Goal: Task Accomplishment & Management: Manage account settings

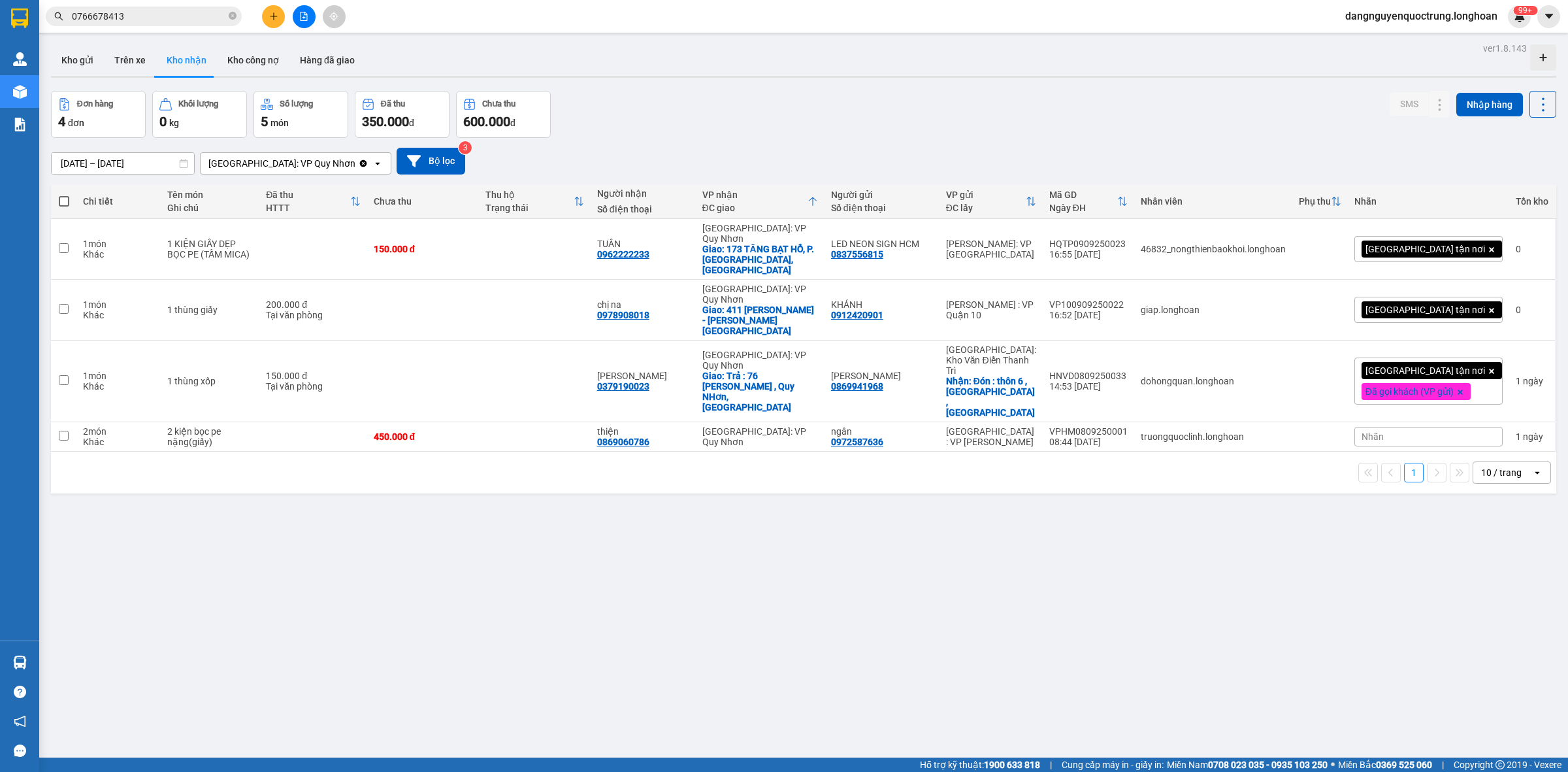
scroll to position [60, 0]
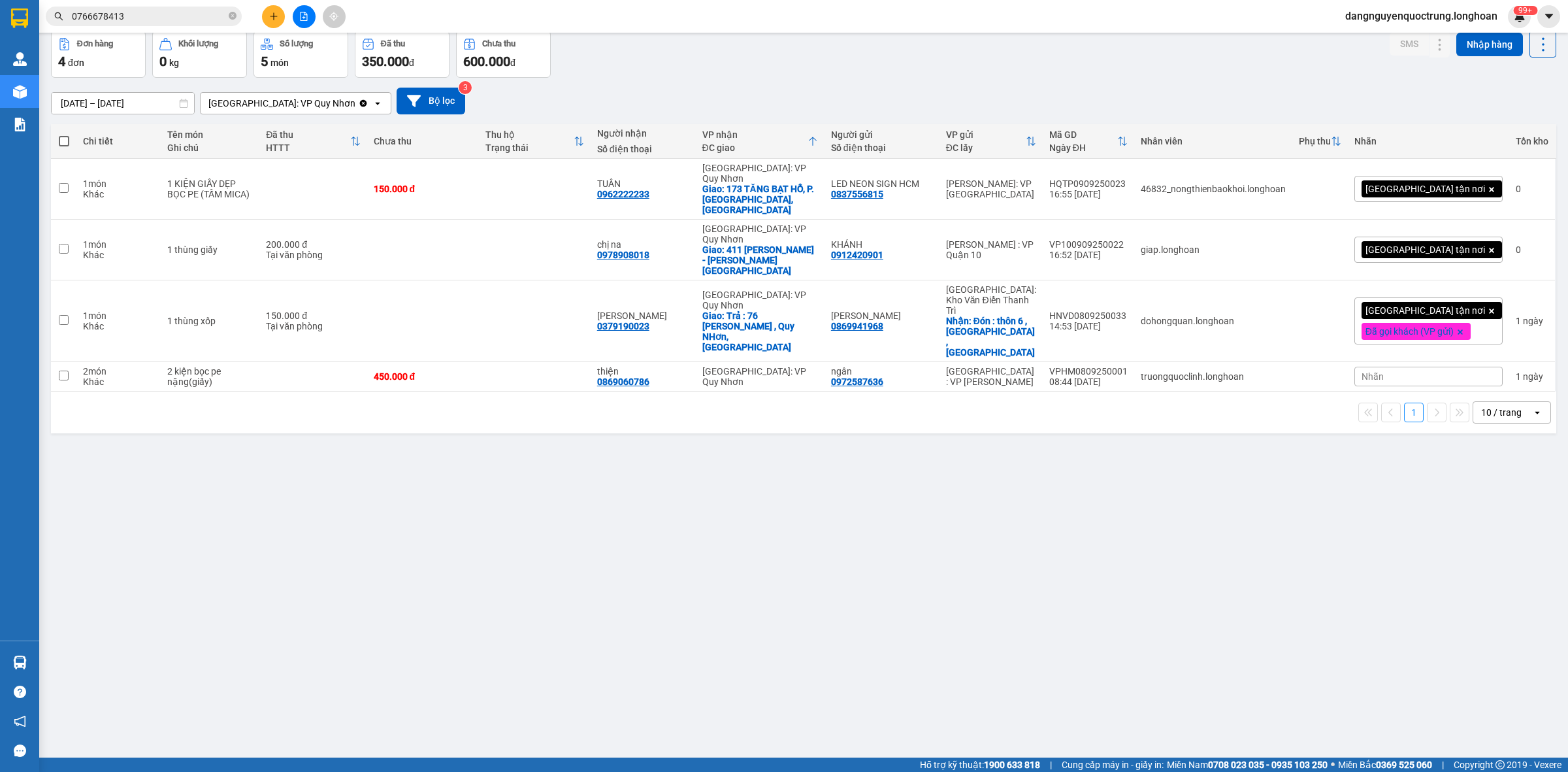
click at [719, 531] on div "ver 1.8.143 Kho gửi Trên xe Kho nhận Kho công nợ Hàng đã giao Đơn hàng 4 đơn Kh…" at bounding box center [803, 365] width 1516 height 772
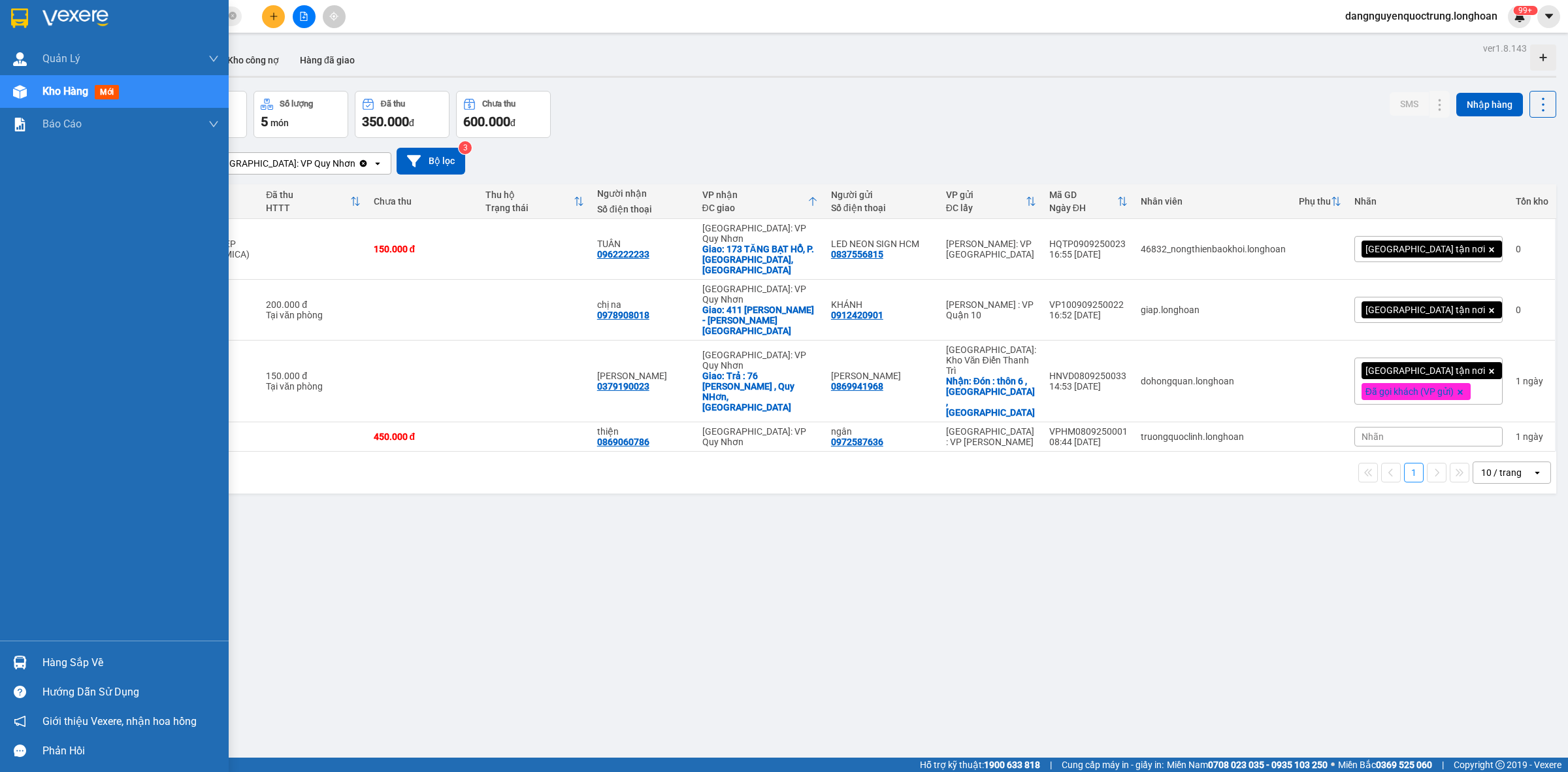
click at [8, 669] on div at bounding box center [20, 662] width 23 height 23
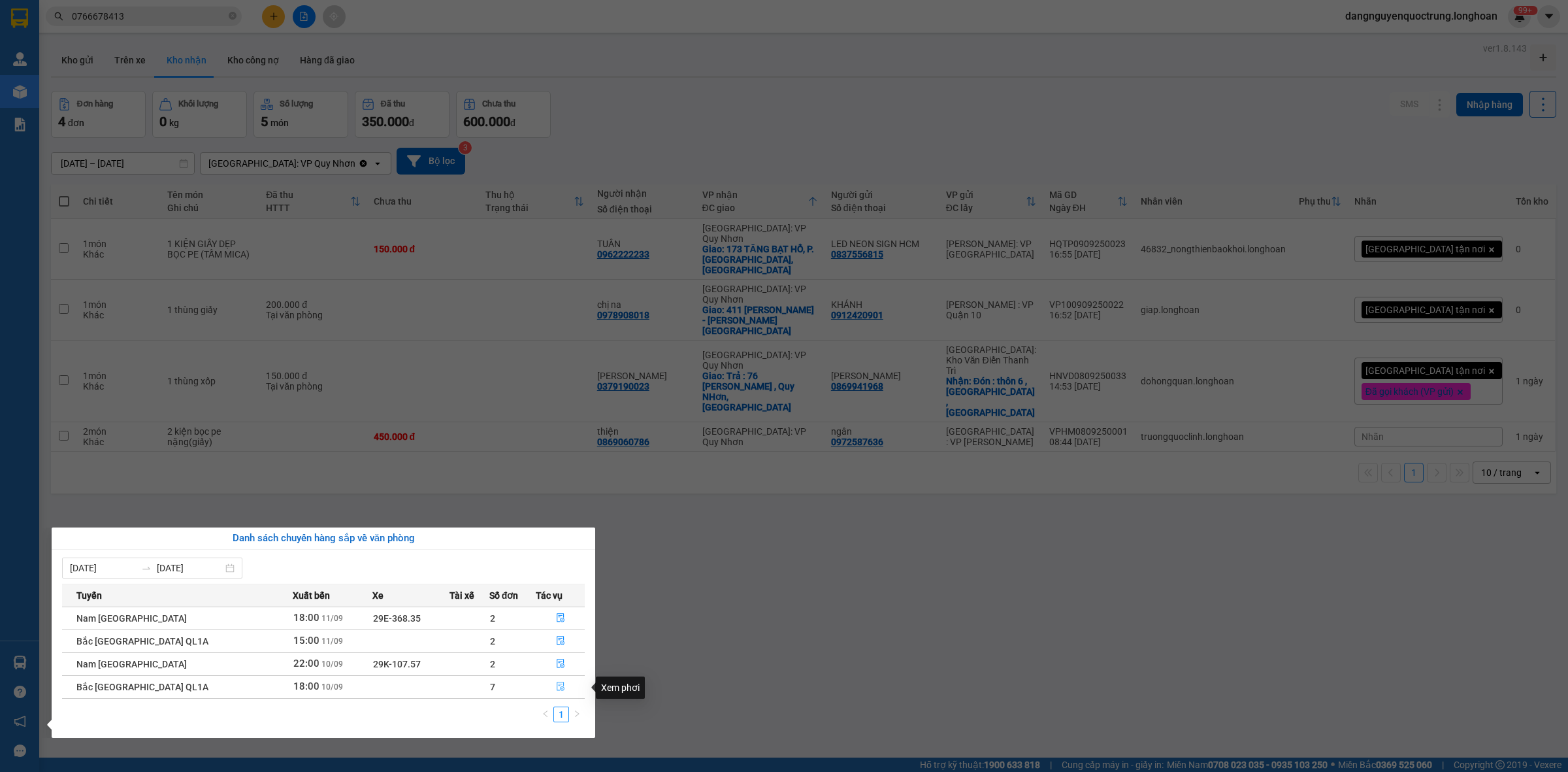
click at [556, 689] on icon "file-done" at bounding box center [560, 686] width 9 height 9
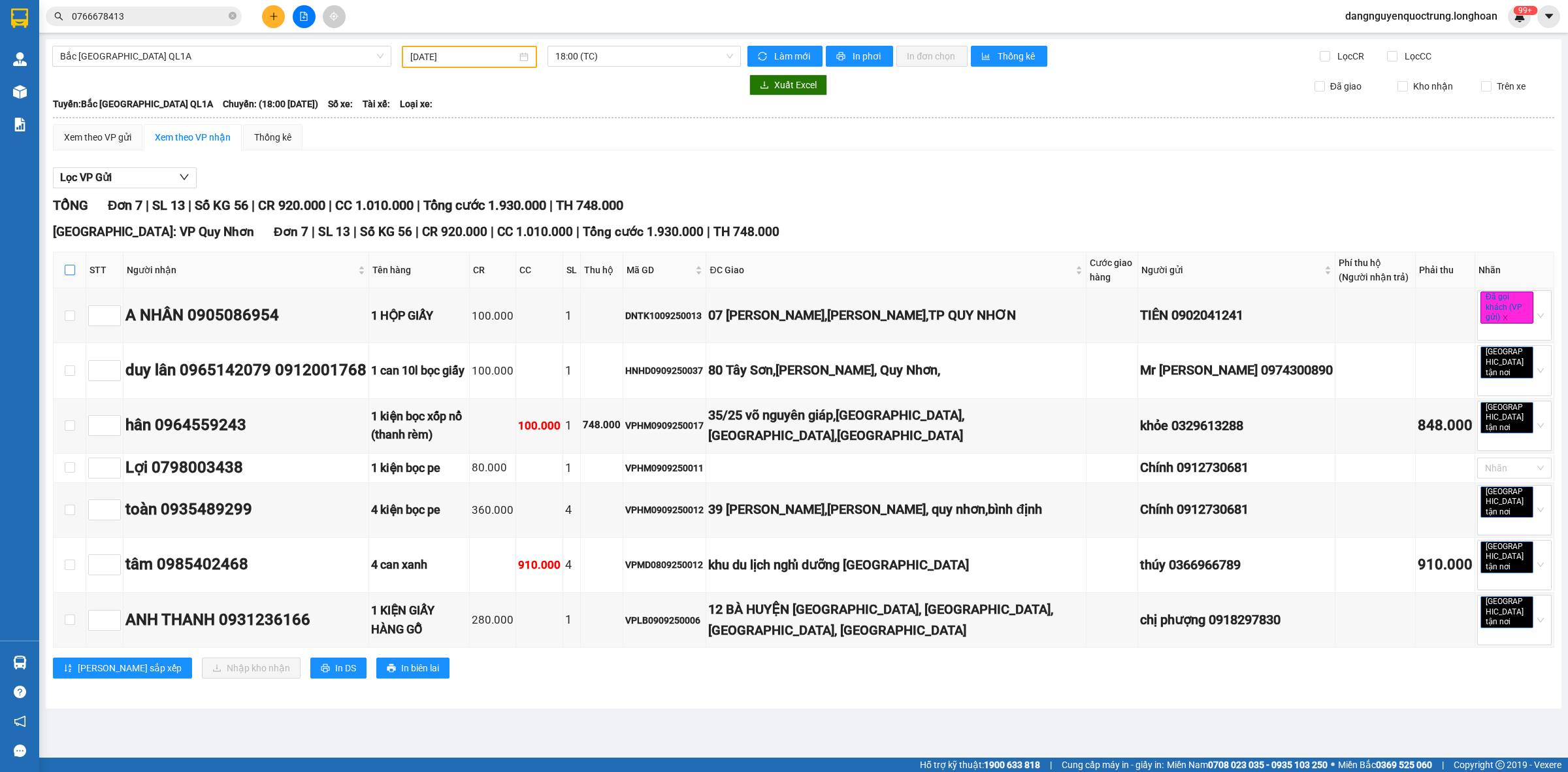
click at [71, 270] on input "checkbox" at bounding box center [70, 269] width 10 height 10
checkbox input "true"
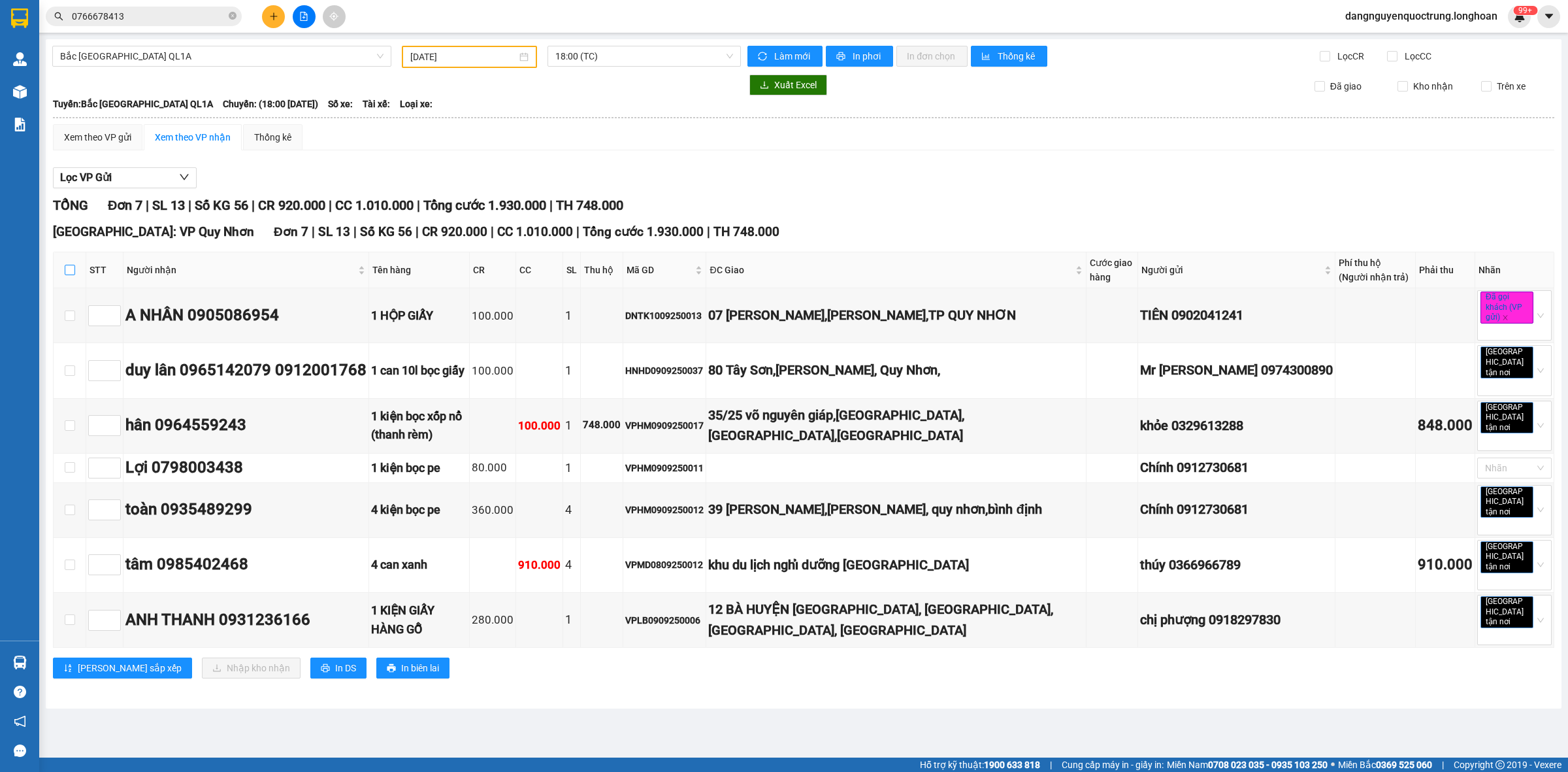
checkbox input "true"
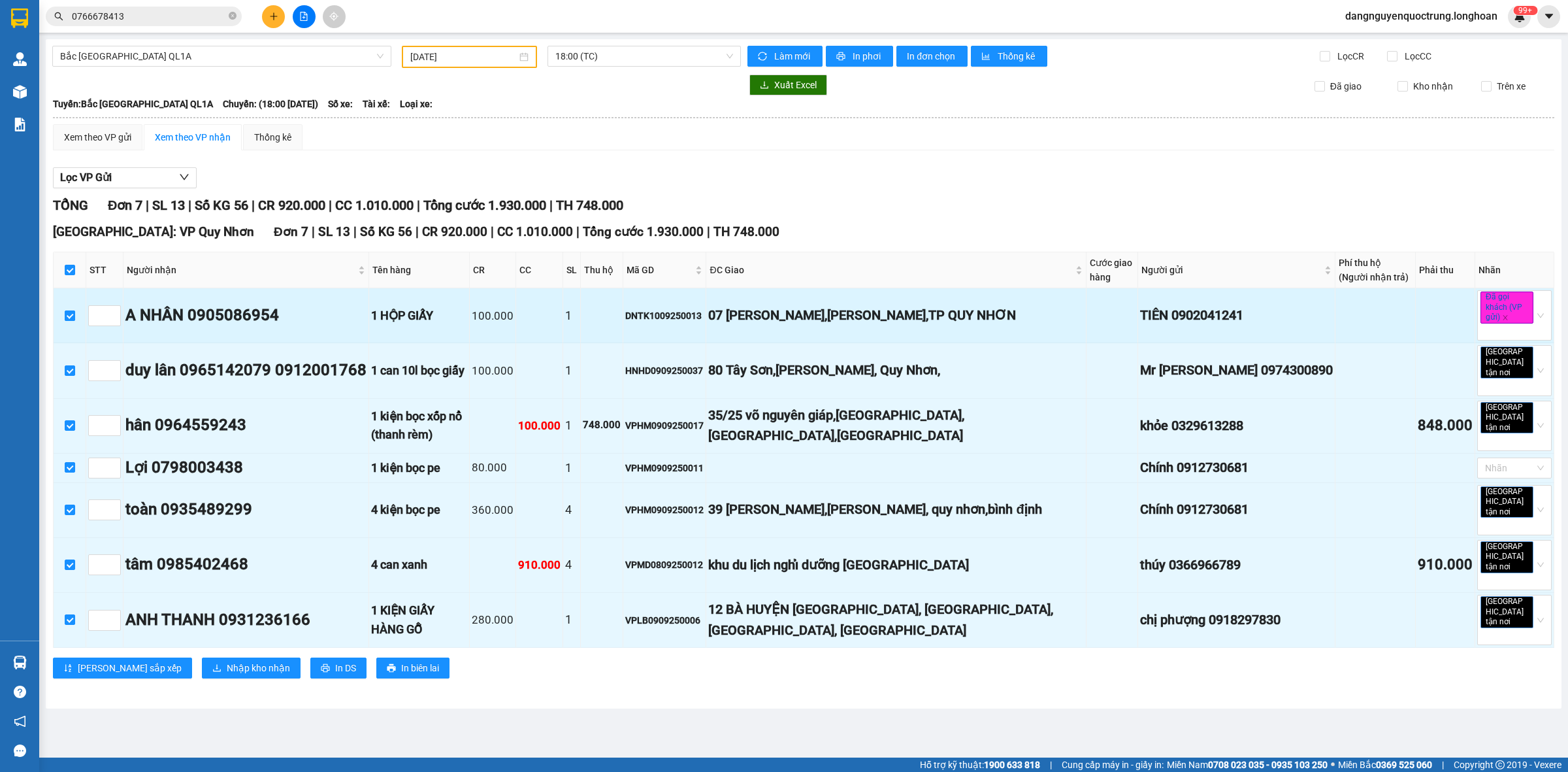
click at [72, 319] on input "checkbox" at bounding box center [70, 315] width 10 height 10
checkbox input "false"
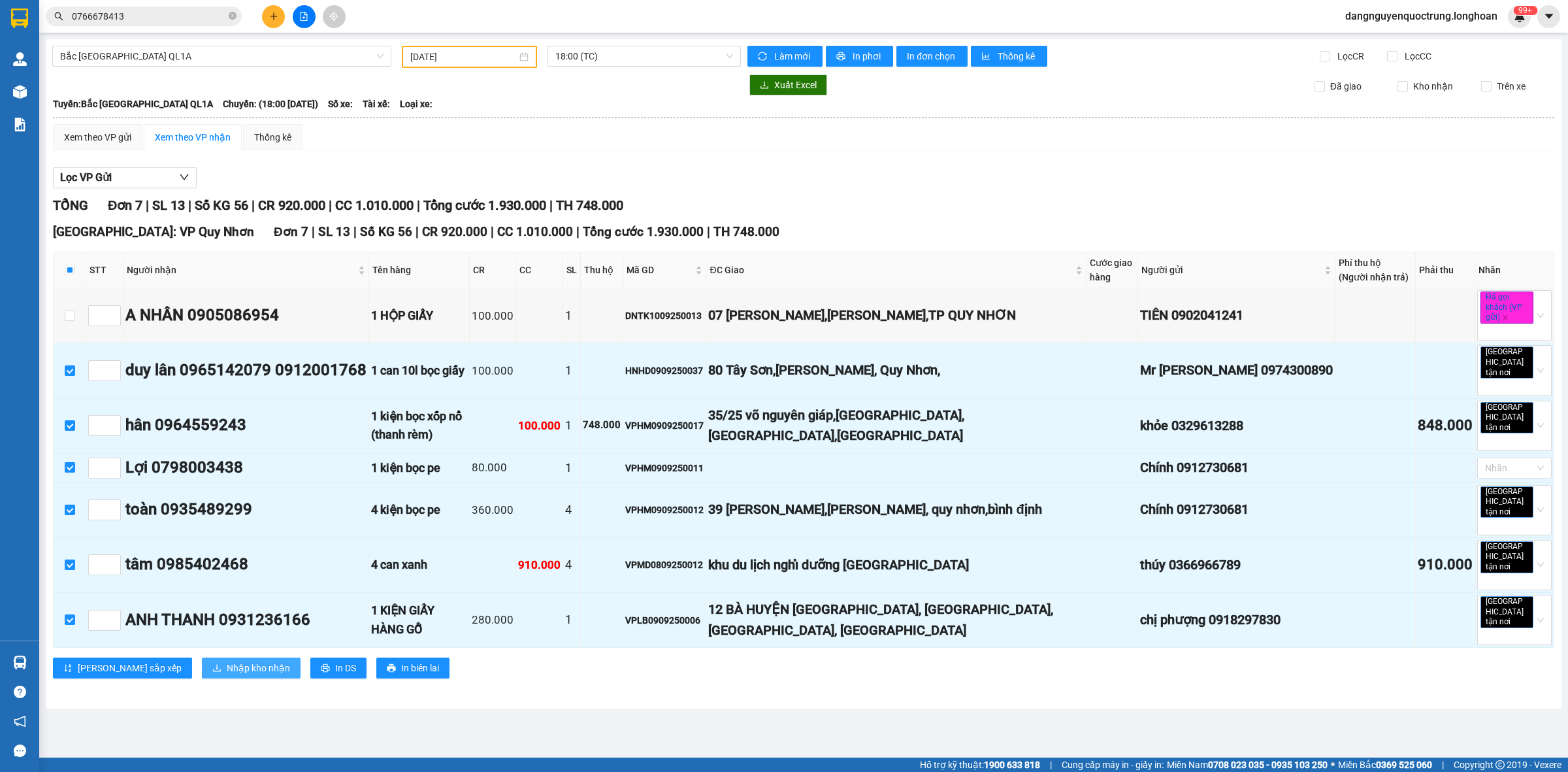
click at [226, 661] on span "Nhập kho nhận" at bounding box center [258, 668] width 64 height 15
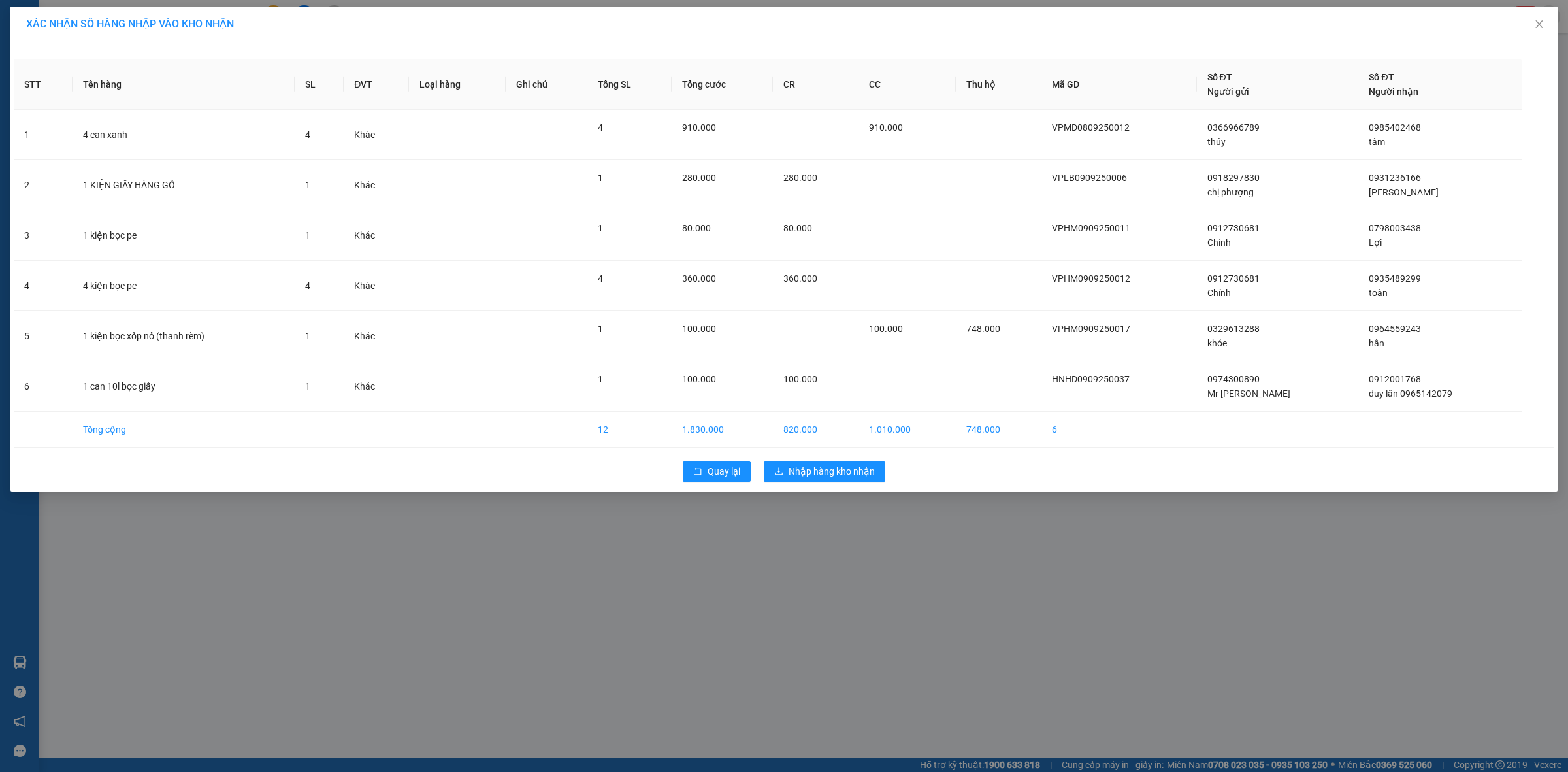
click at [842, 524] on div "XÁC NHẬN SỐ HÀNG NHẬP VÀO KHO NHẬN STT Tên hàng SL ĐVT Loại hàng Ghi chú Tổng S…" at bounding box center [784, 386] width 1568 height 772
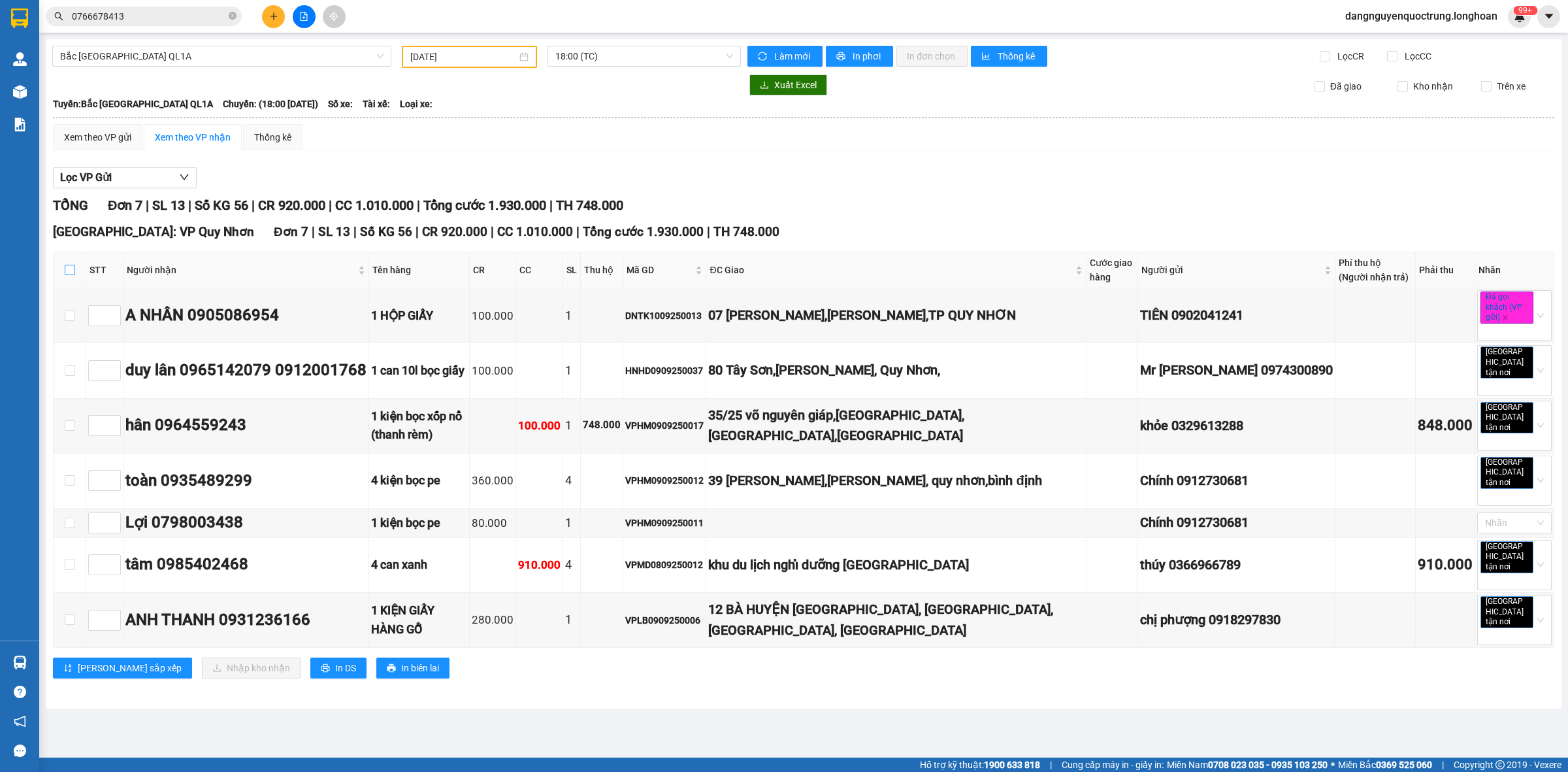
click at [70, 270] on input "checkbox" at bounding box center [70, 269] width 10 height 10
checkbox input "true"
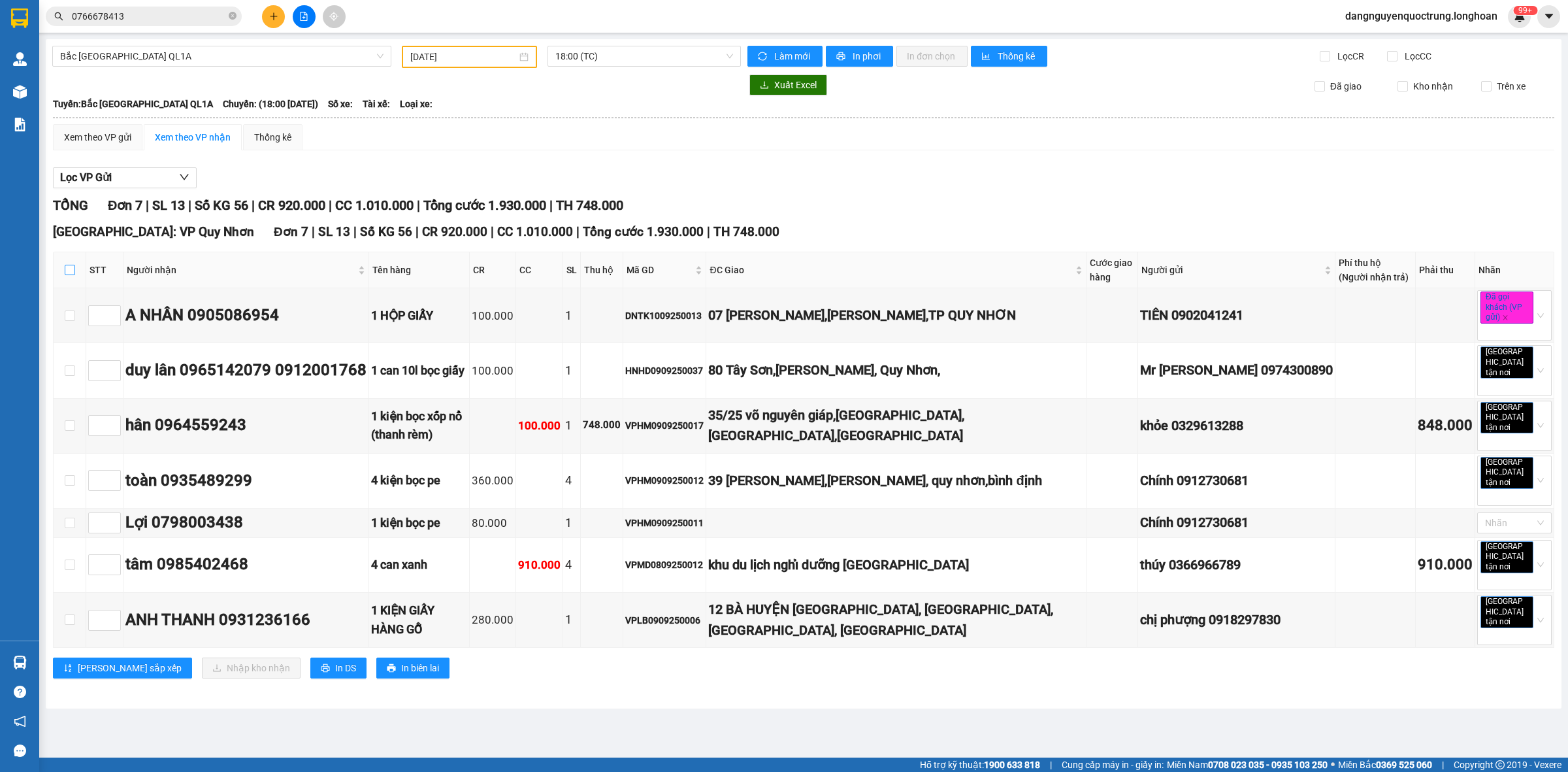
checkbox input "true"
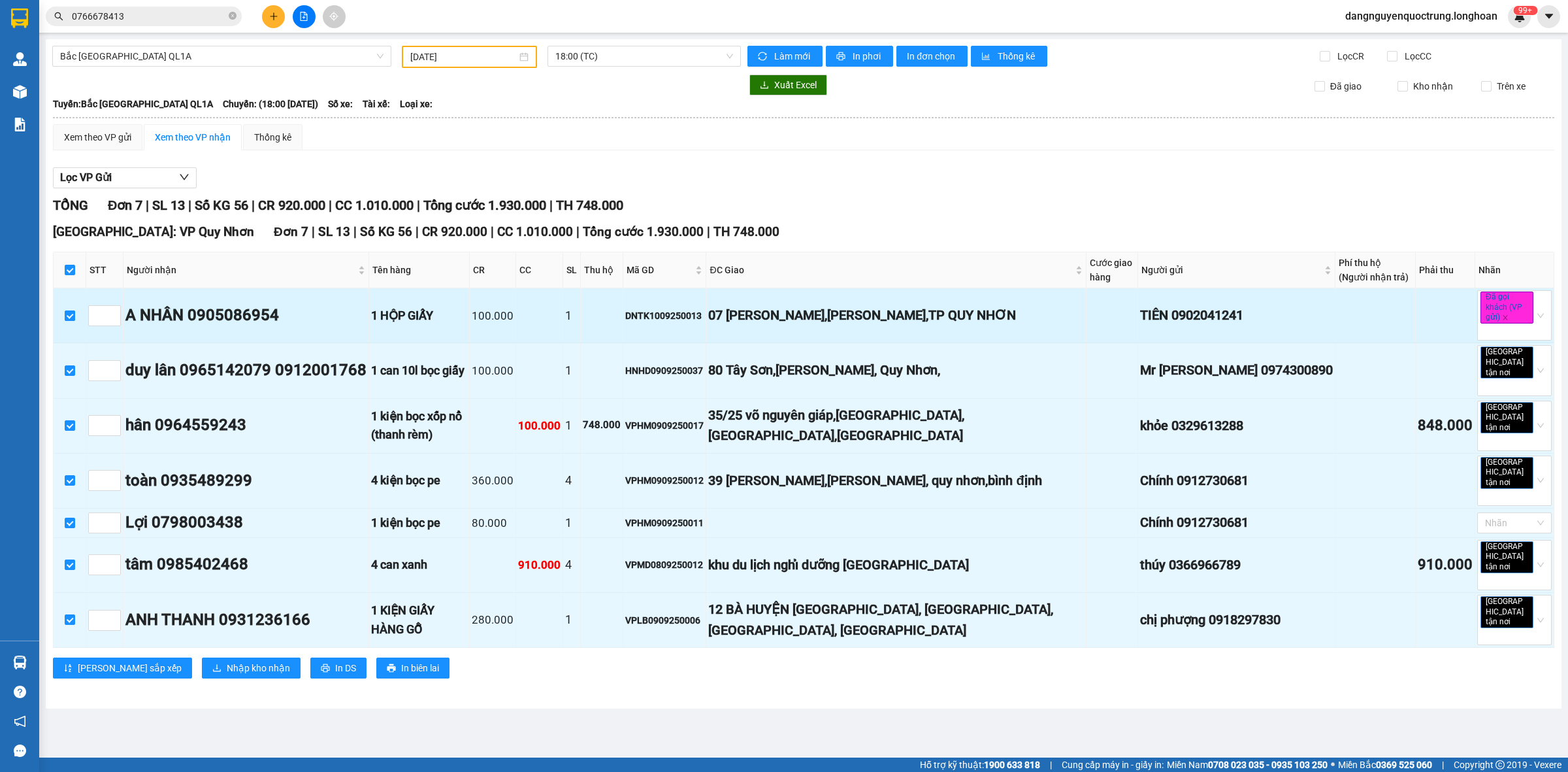
click at [66, 318] on input "checkbox" at bounding box center [70, 315] width 10 height 10
checkbox input "false"
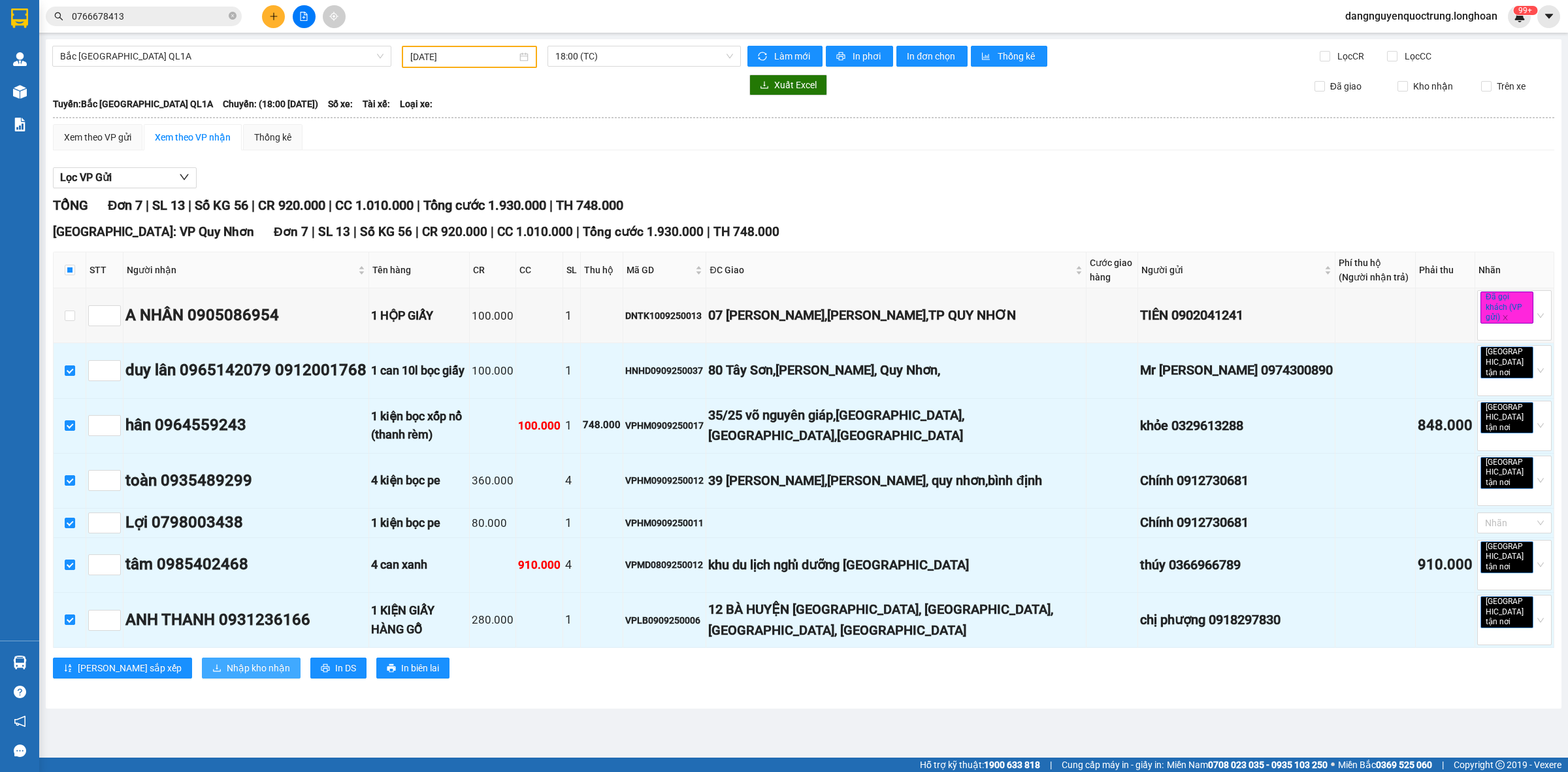
click at [226, 661] on span "Nhập kho nhận" at bounding box center [258, 668] width 64 height 15
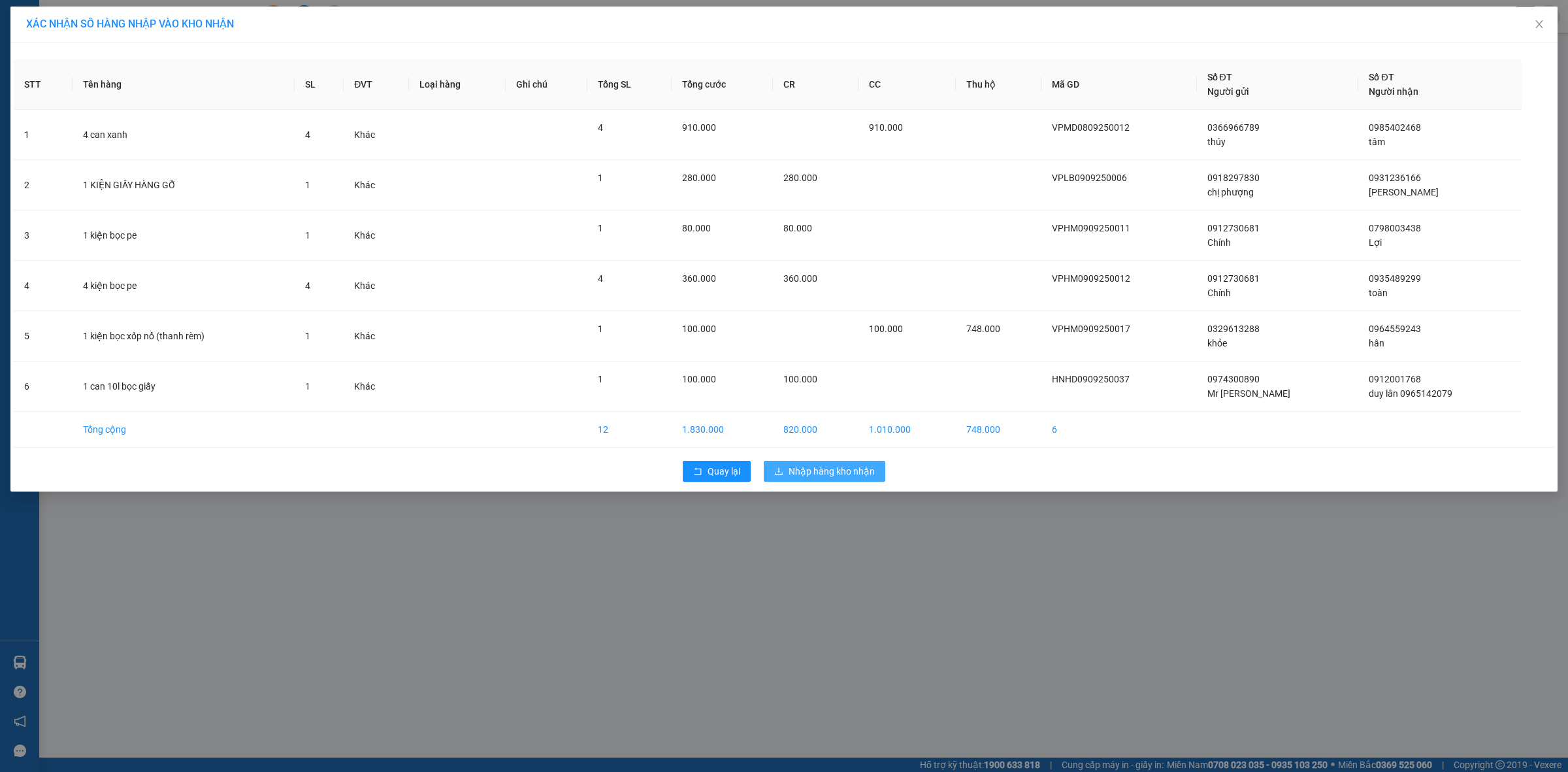
click at [851, 480] on button "Nhập hàng kho nhận" at bounding box center [824, 471] width 122 height 21
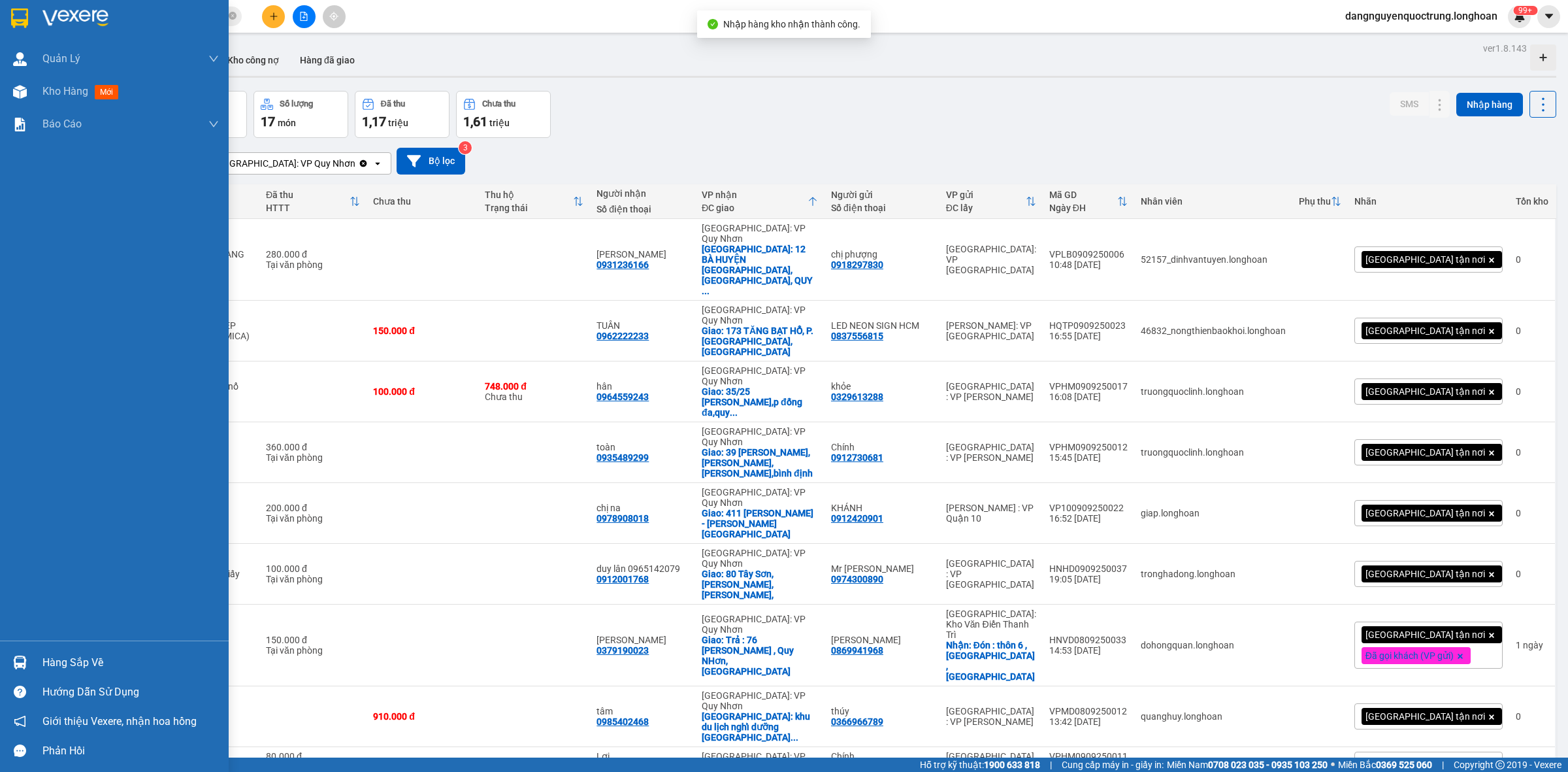
click at [16, 663] on img at bounding box center [20, 662] width 14 height 14
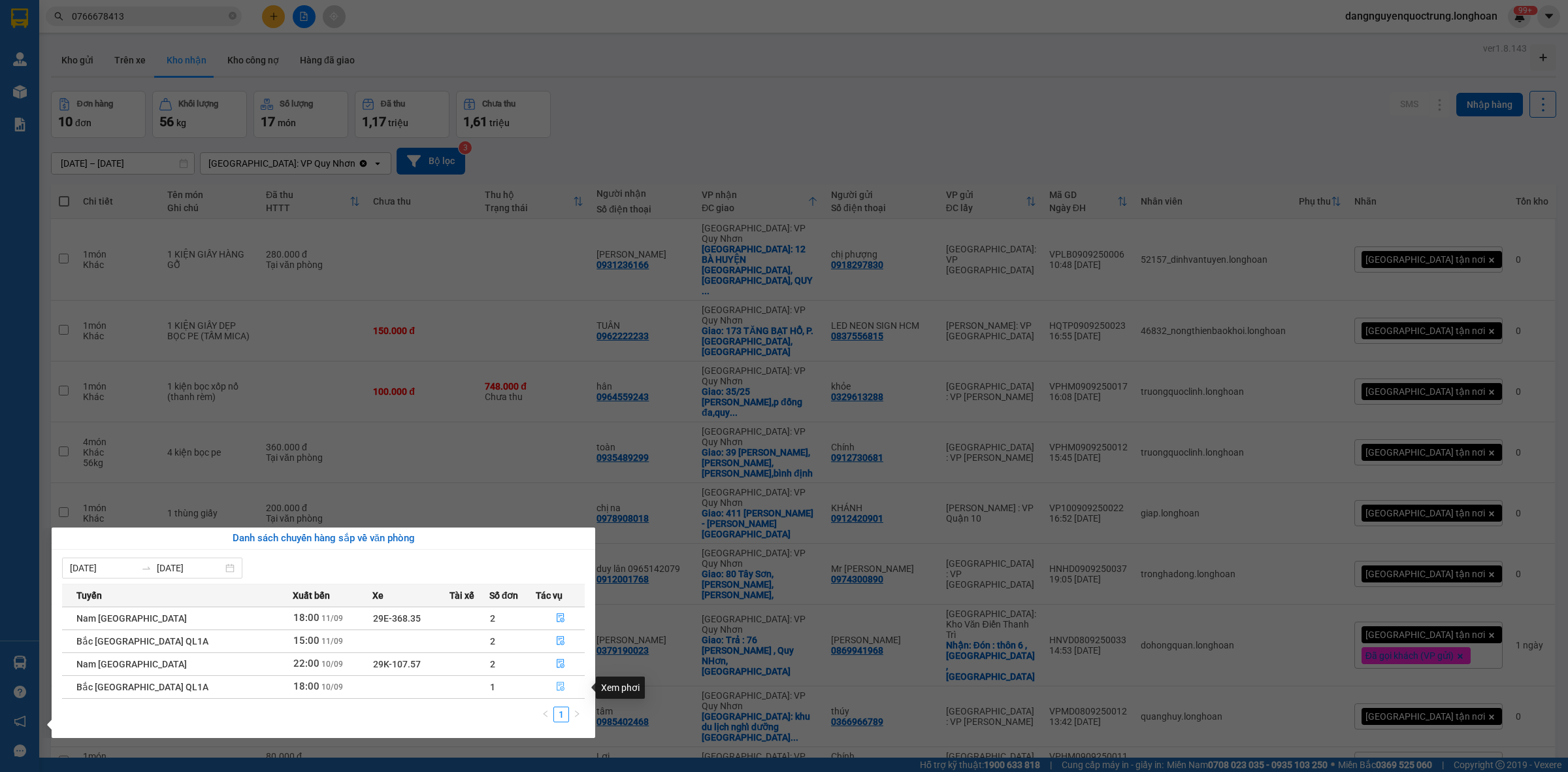
click at [563, 687] on button "button" at bounding box center [560, 687] width 48 height 21
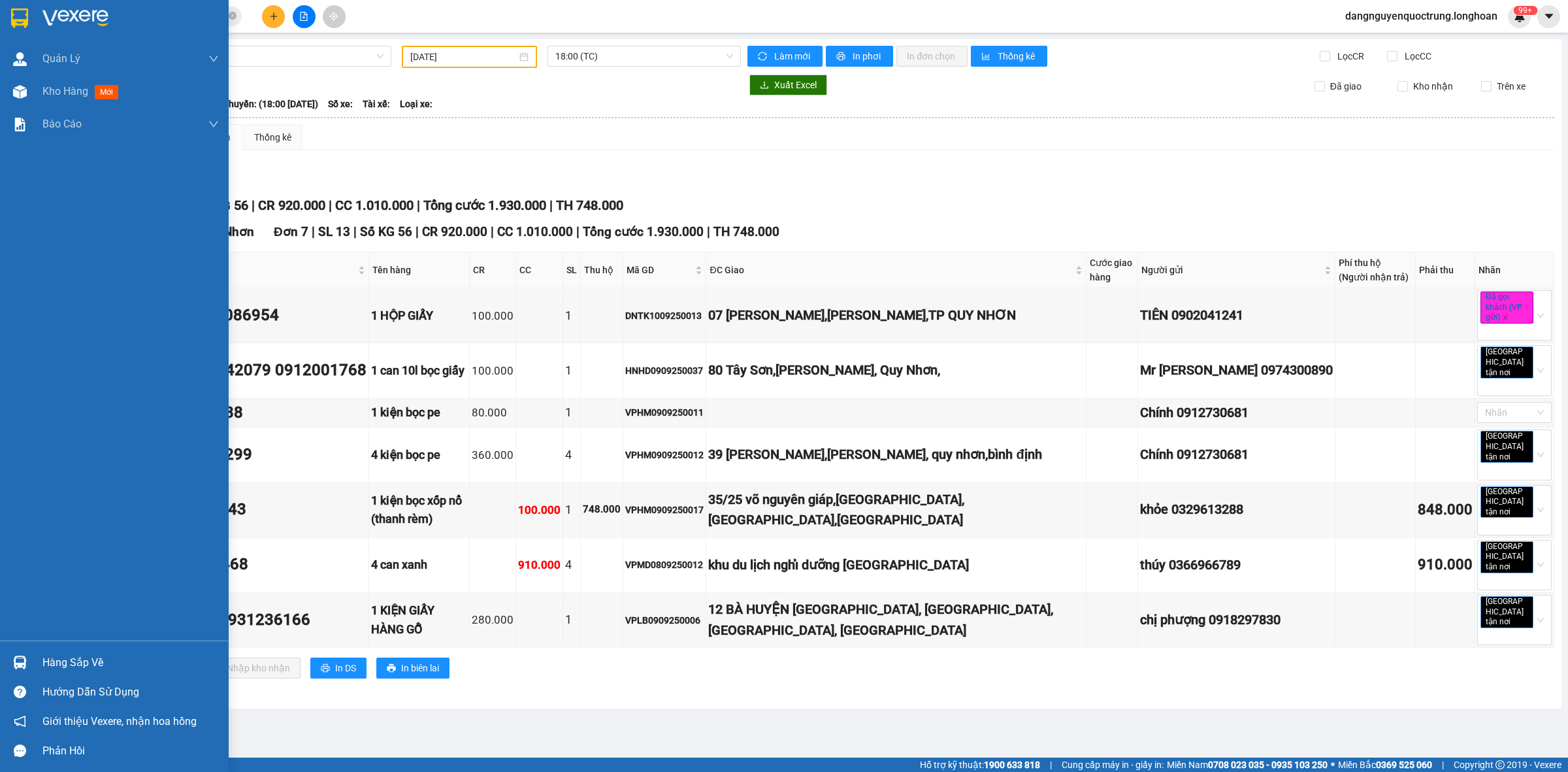
click at [10, 664] on div at bounding box center [20, 662] width 23 height 23
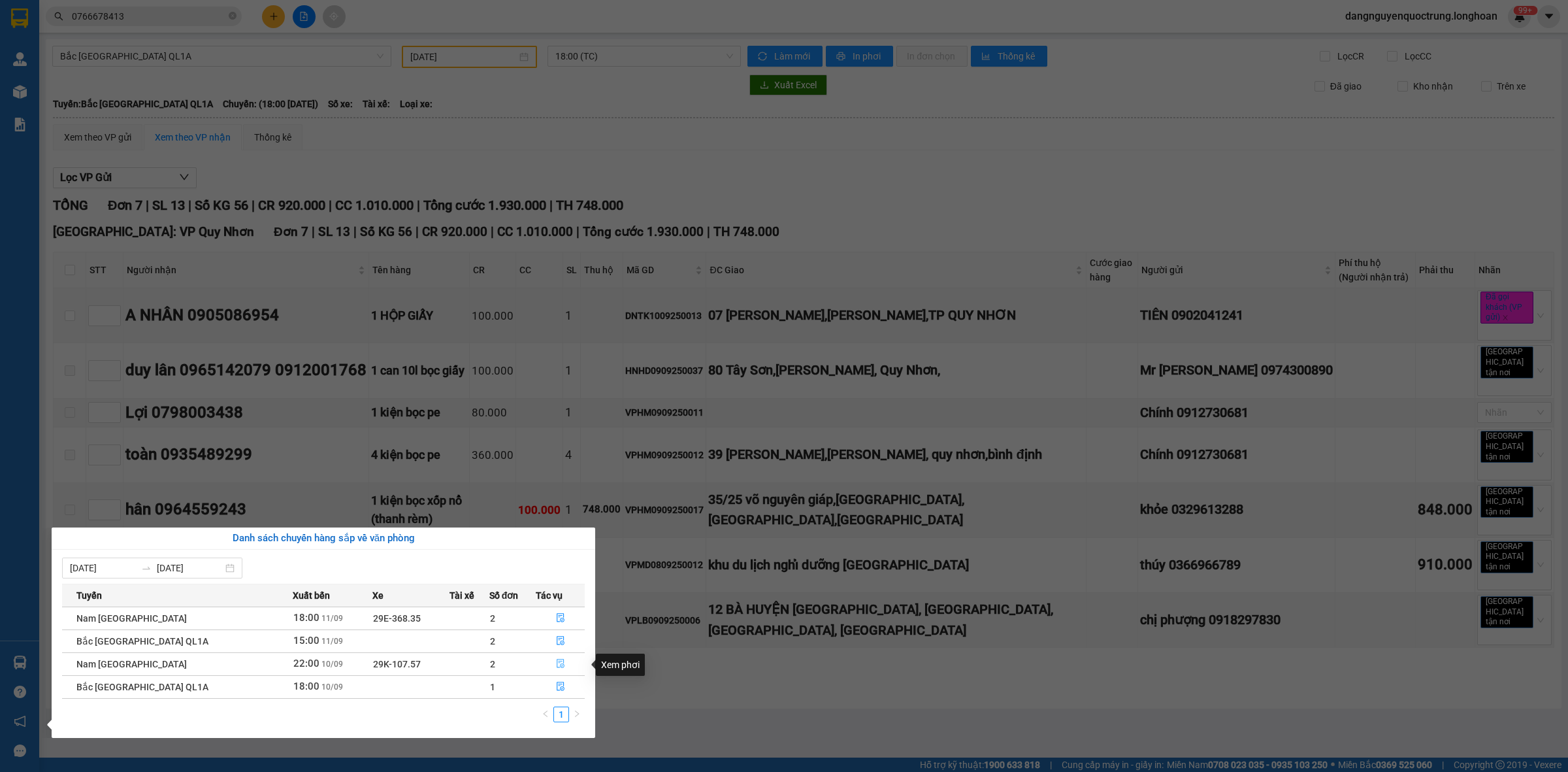
click at [549, 667] on button "button" at bounding box center [560, 664] width 48 height 21
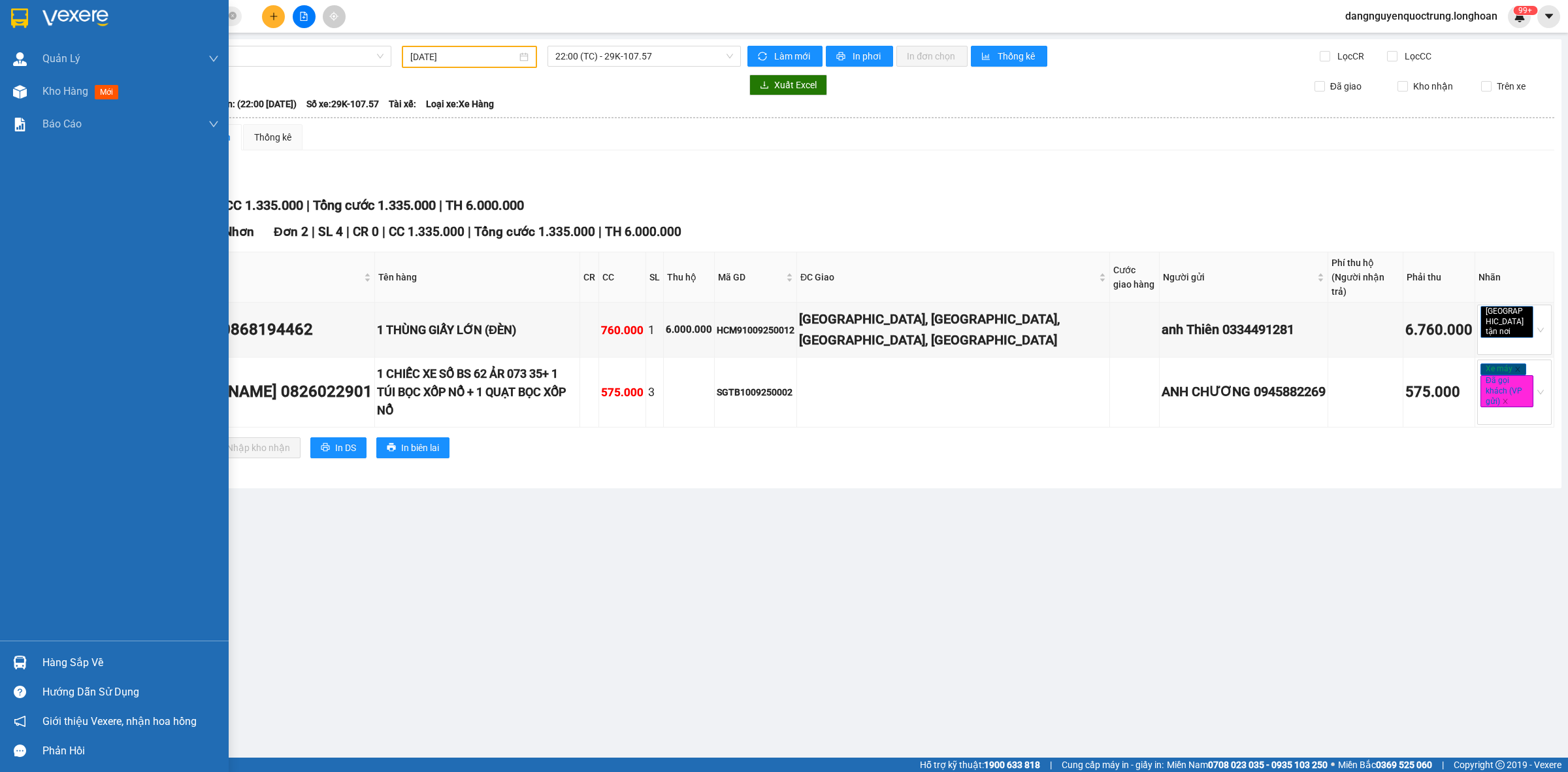
click at [20, 657] on img at bounding box center [20, 662] width 14 height 14
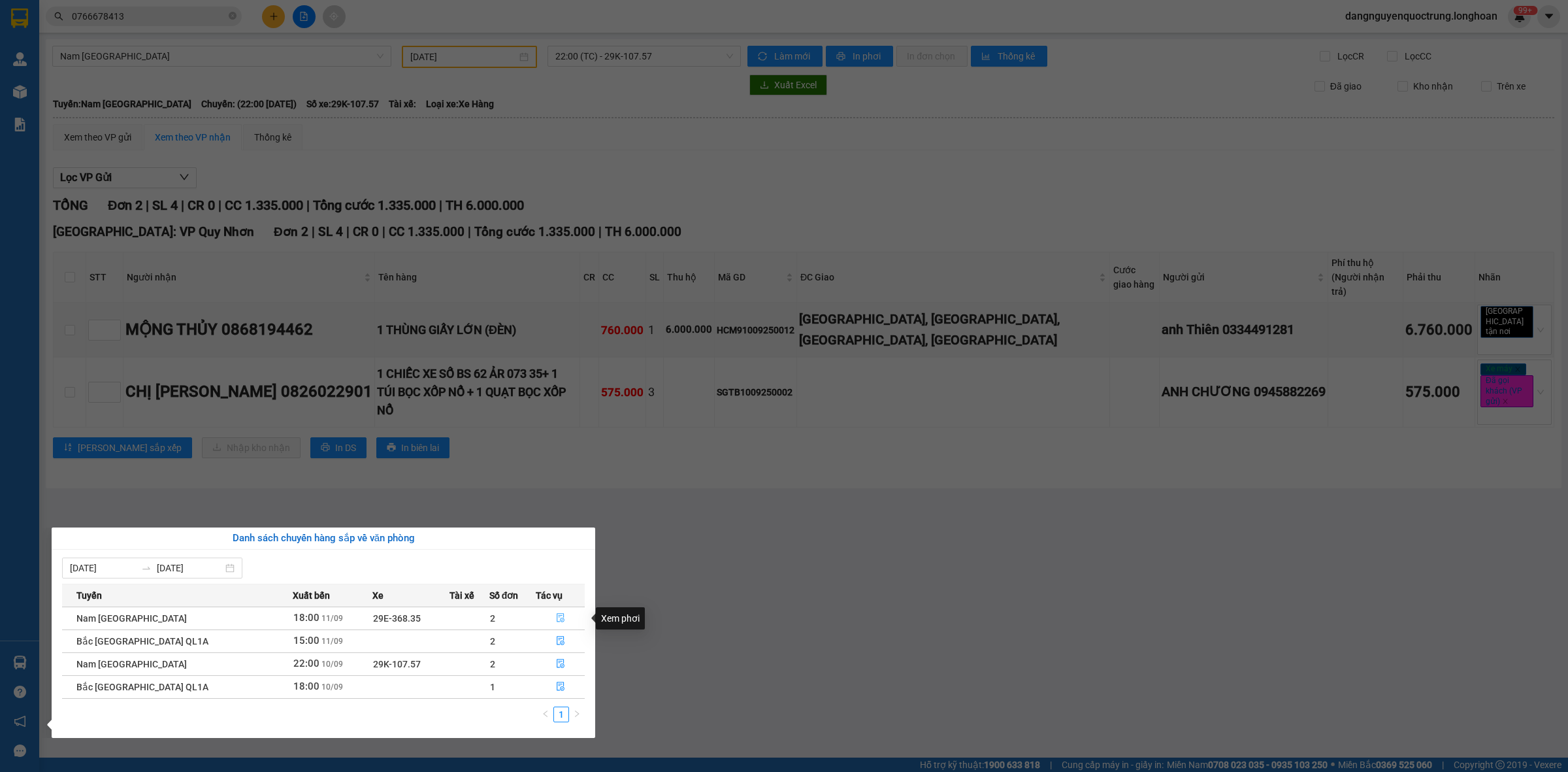
click at [563, 613] on button "button" at bounding box center [560, 618] width 48 height 21
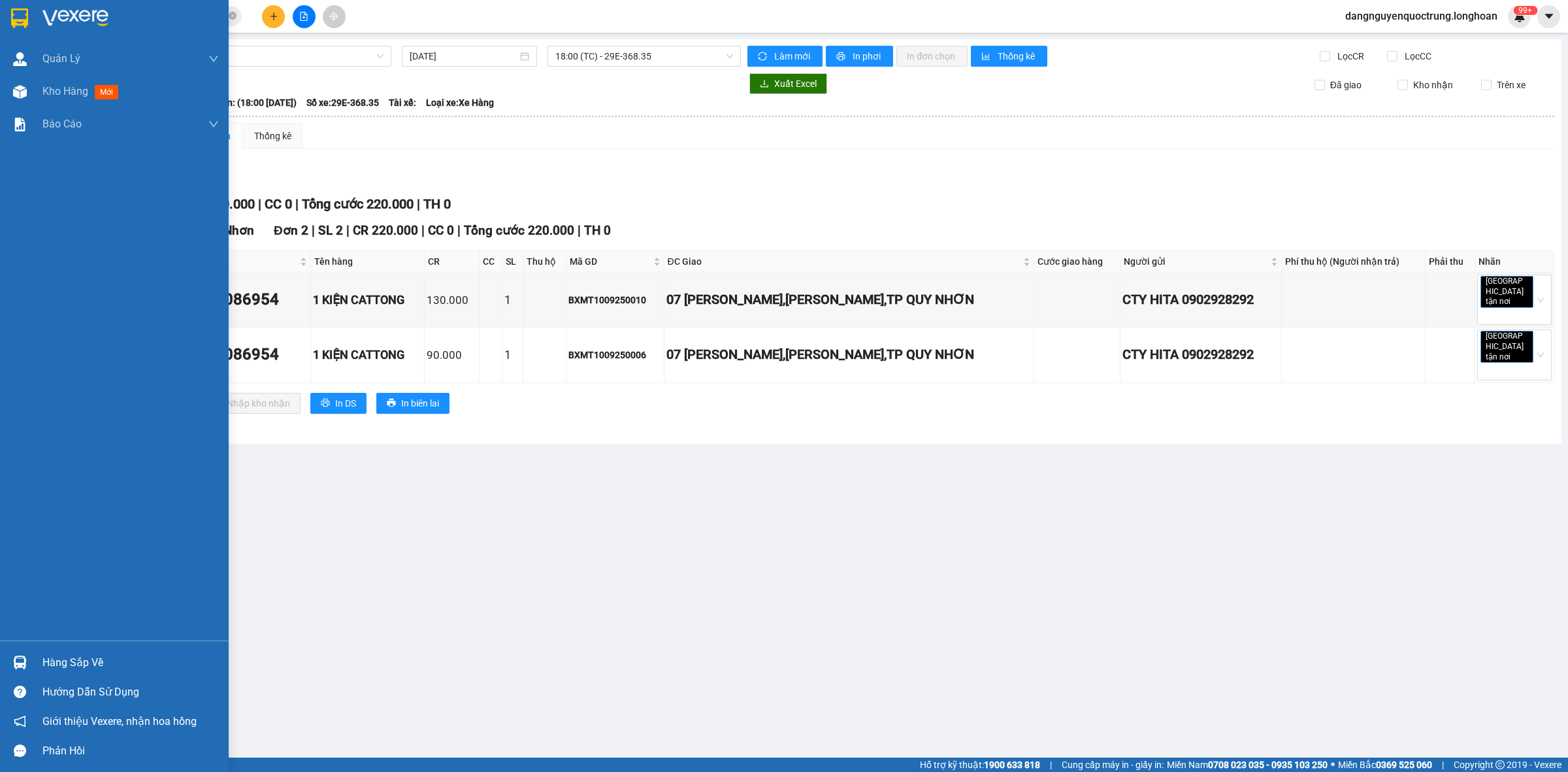
click at [10, 662] on div at bounding box center [20, 662] width 23 height 23
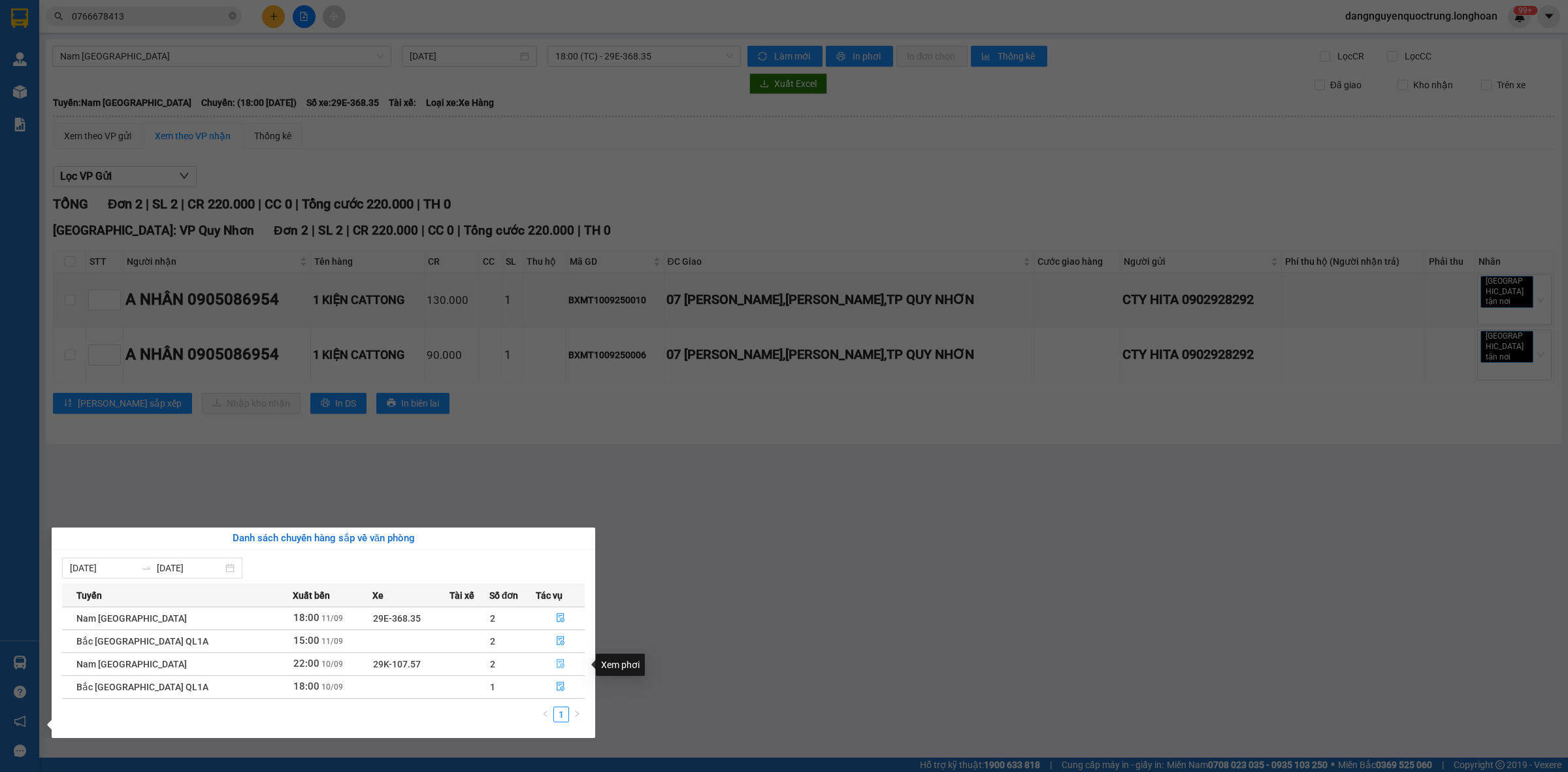
click at [560, 662] on icon "file-done" at bounding box center [560, 663] width 9 height 9
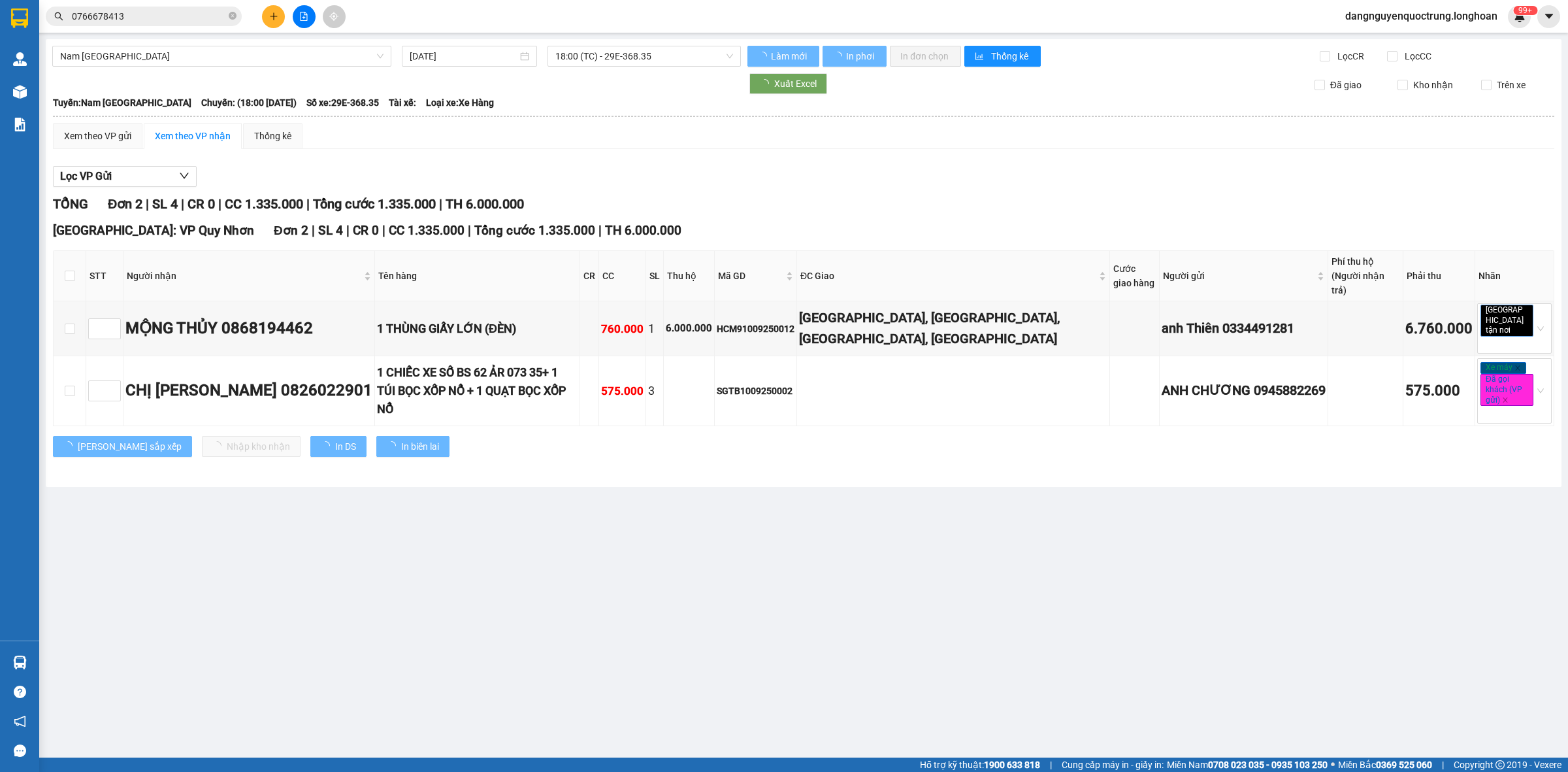
type input "[DATE]"
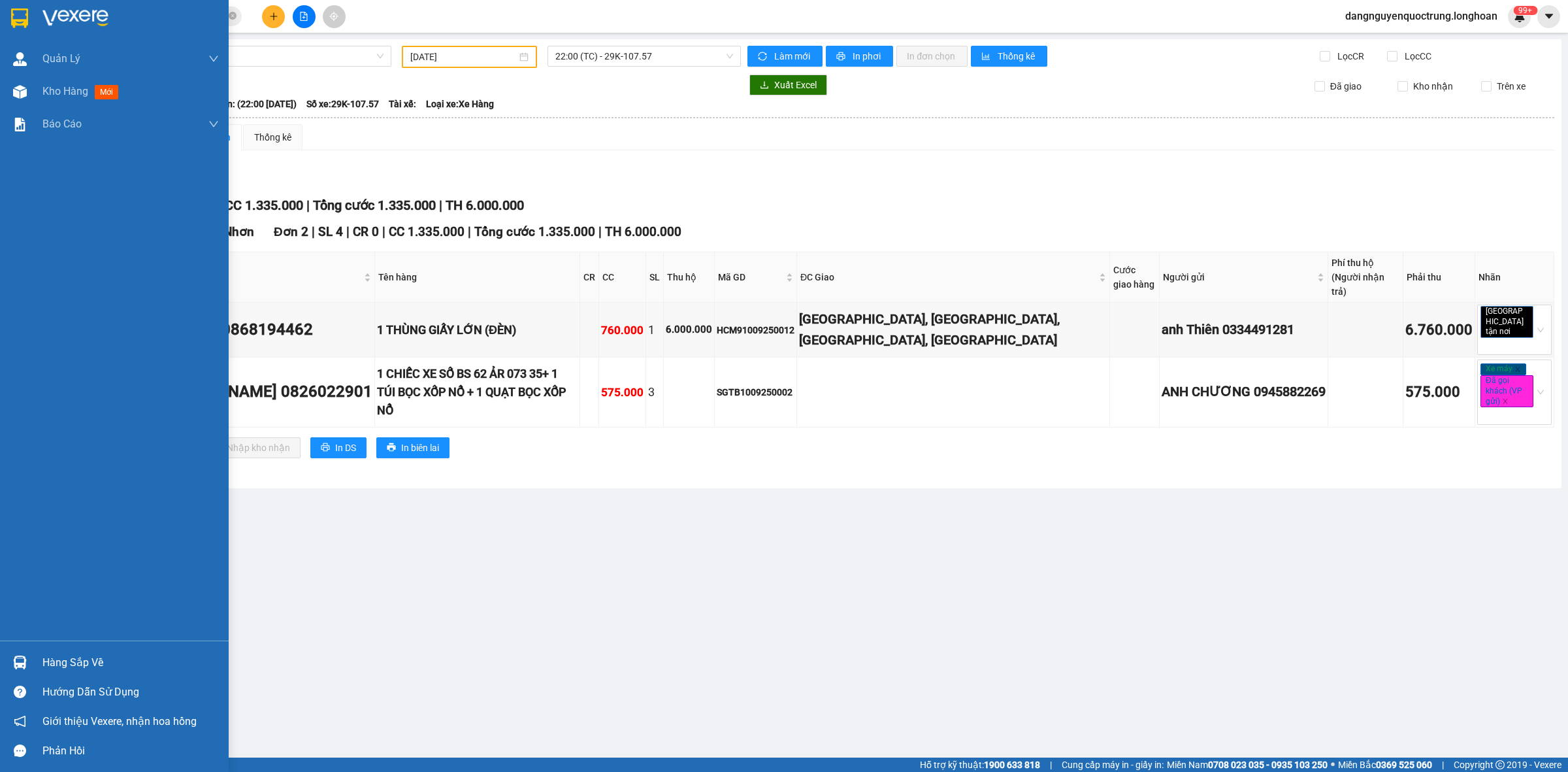
click at [34, 31] on div at bounding box center [114, 21] width 229 height 43
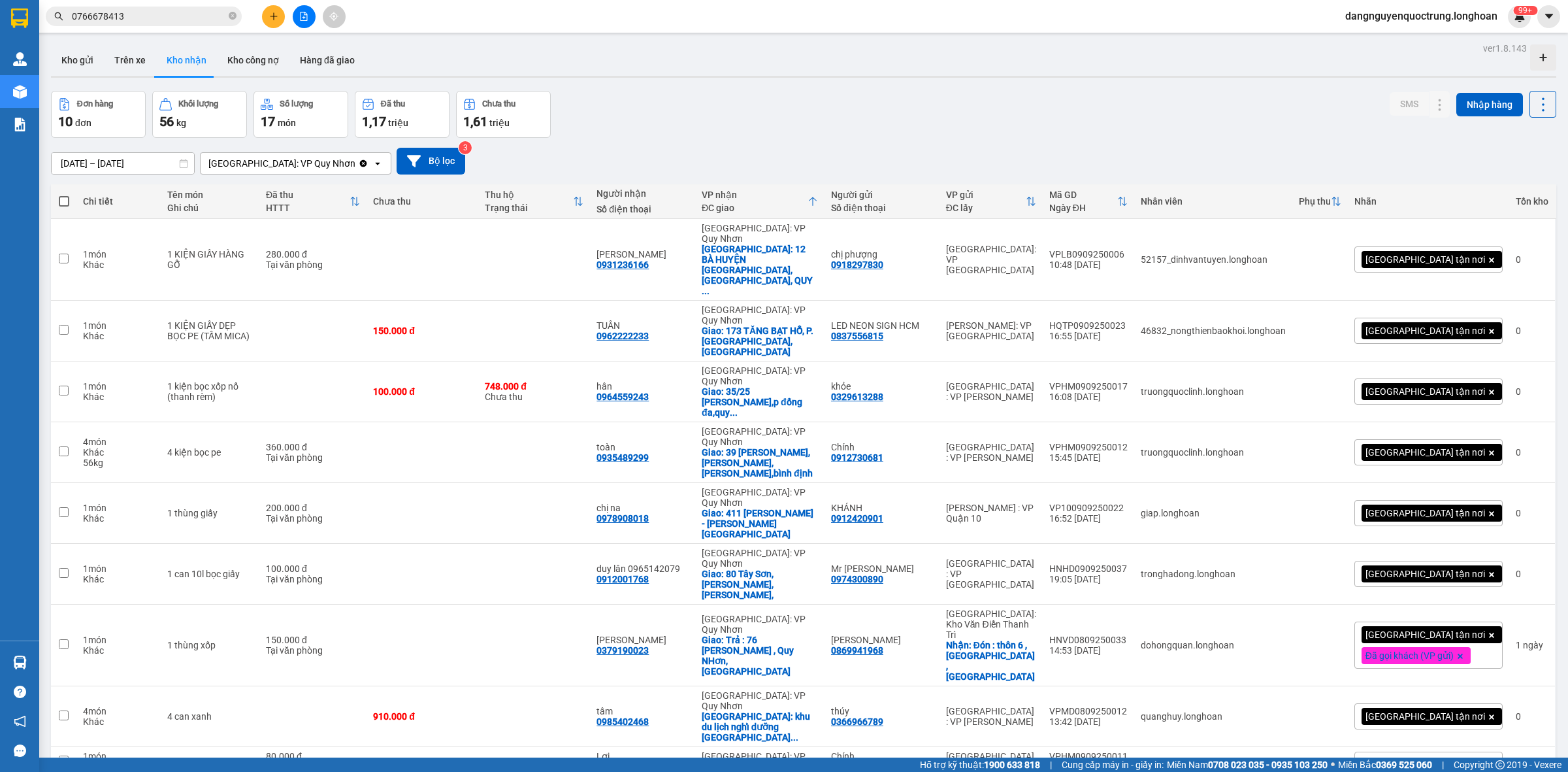
drag, startPoint x: 875, startPoint y: 94, endPoint x: 868, endPoint y: 94, distance: 7.0
click at [872, 94] on div "Đơn hàng 10 đơn Khối lượng 56 kg Số lượng 17 món Đã thu 1,17 triệu Chưa thu 1,6…" at bounding box center [803, 114] width 1505 height 47
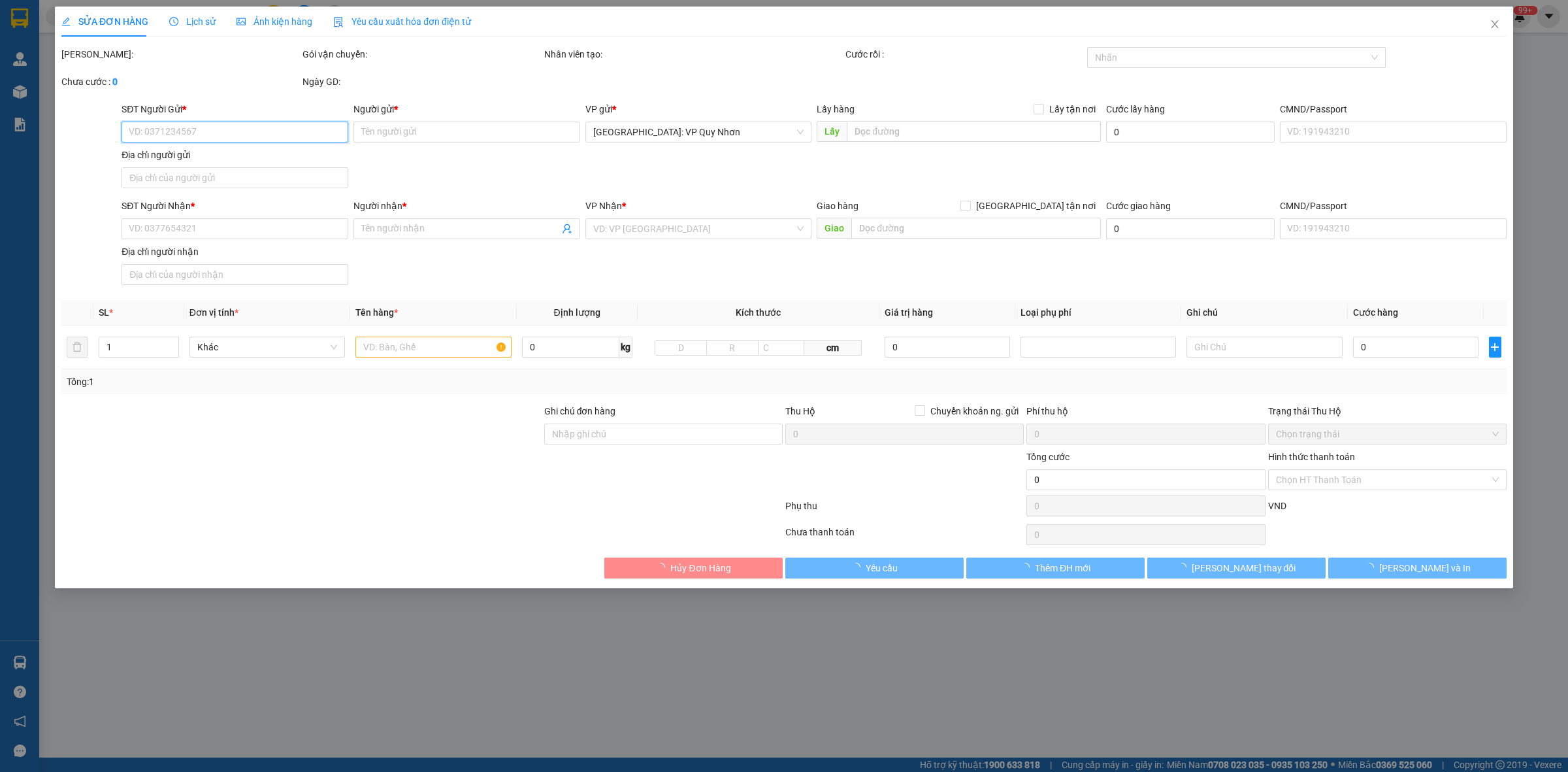
type input "0972587636"
type input "ngân"
type input "0869060786"
type input "thiện"
type input "450.000"
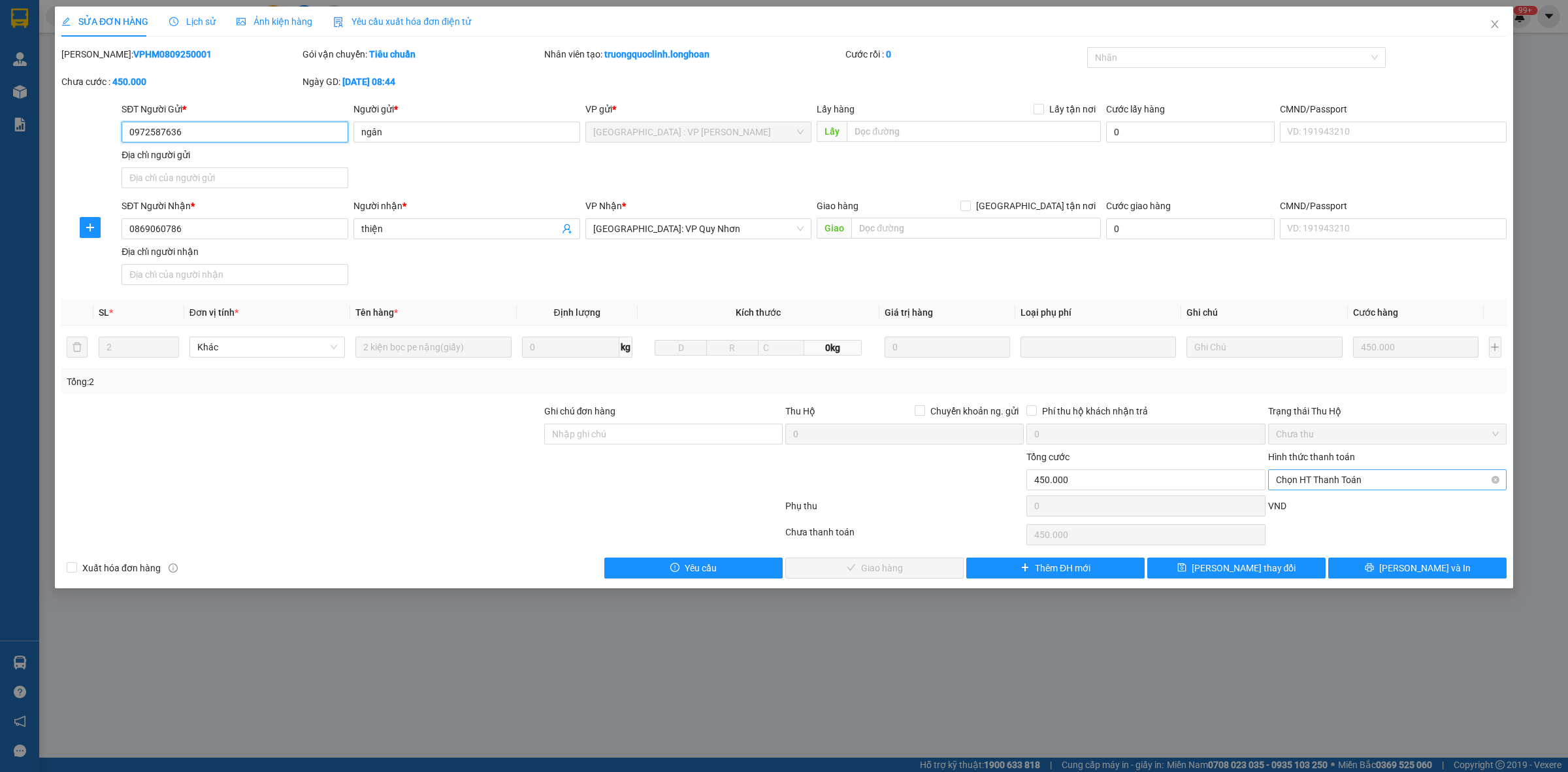
click at [1323, 479] on span "Chọn HT Thanh Toán" at bounding box center [1387, 480] width 223 height 20
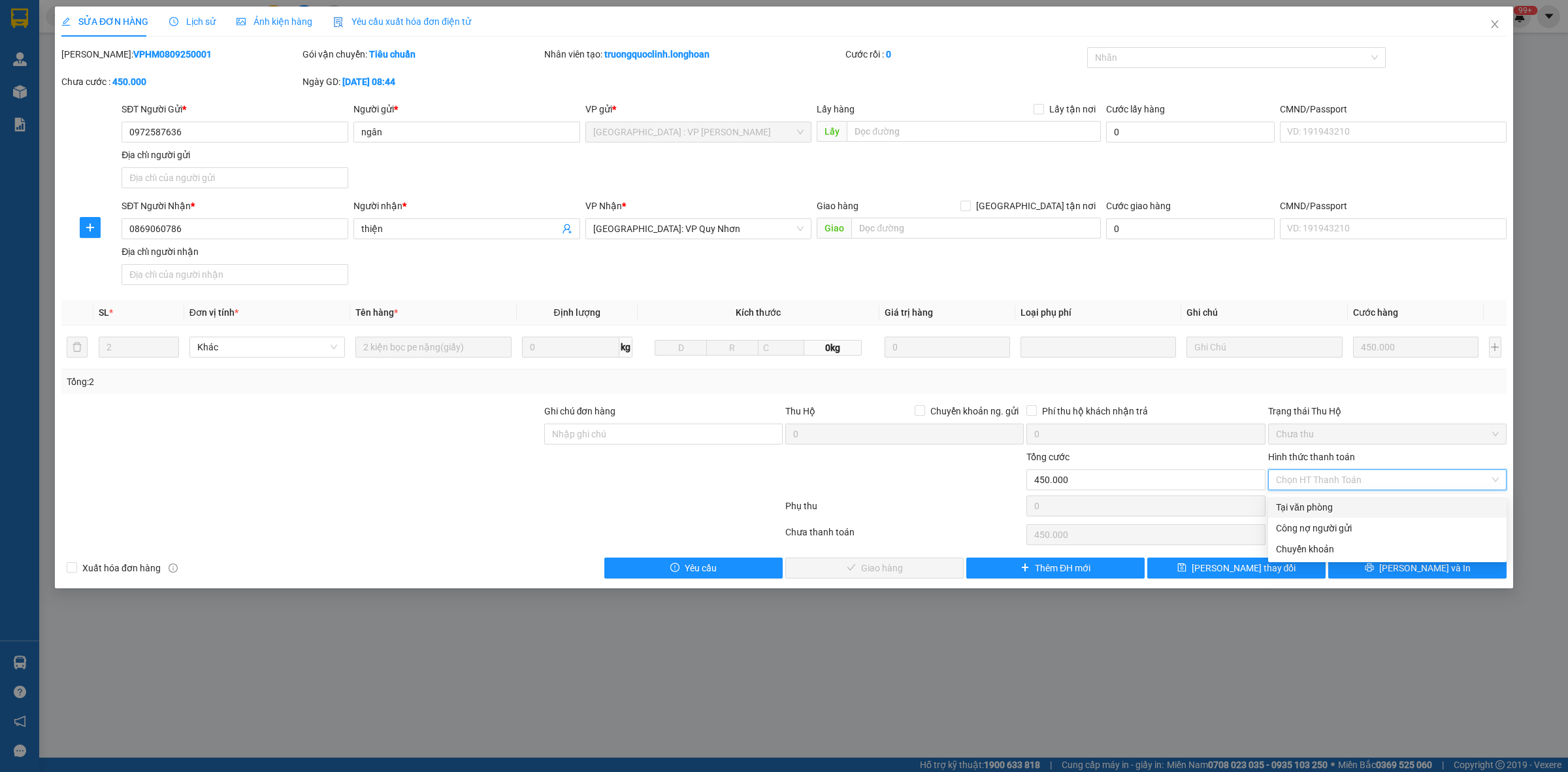
click at [1319, 506] on div "Tại văn phòng" at bounding box center [1387, 507] width 223 height 15
type input "0"
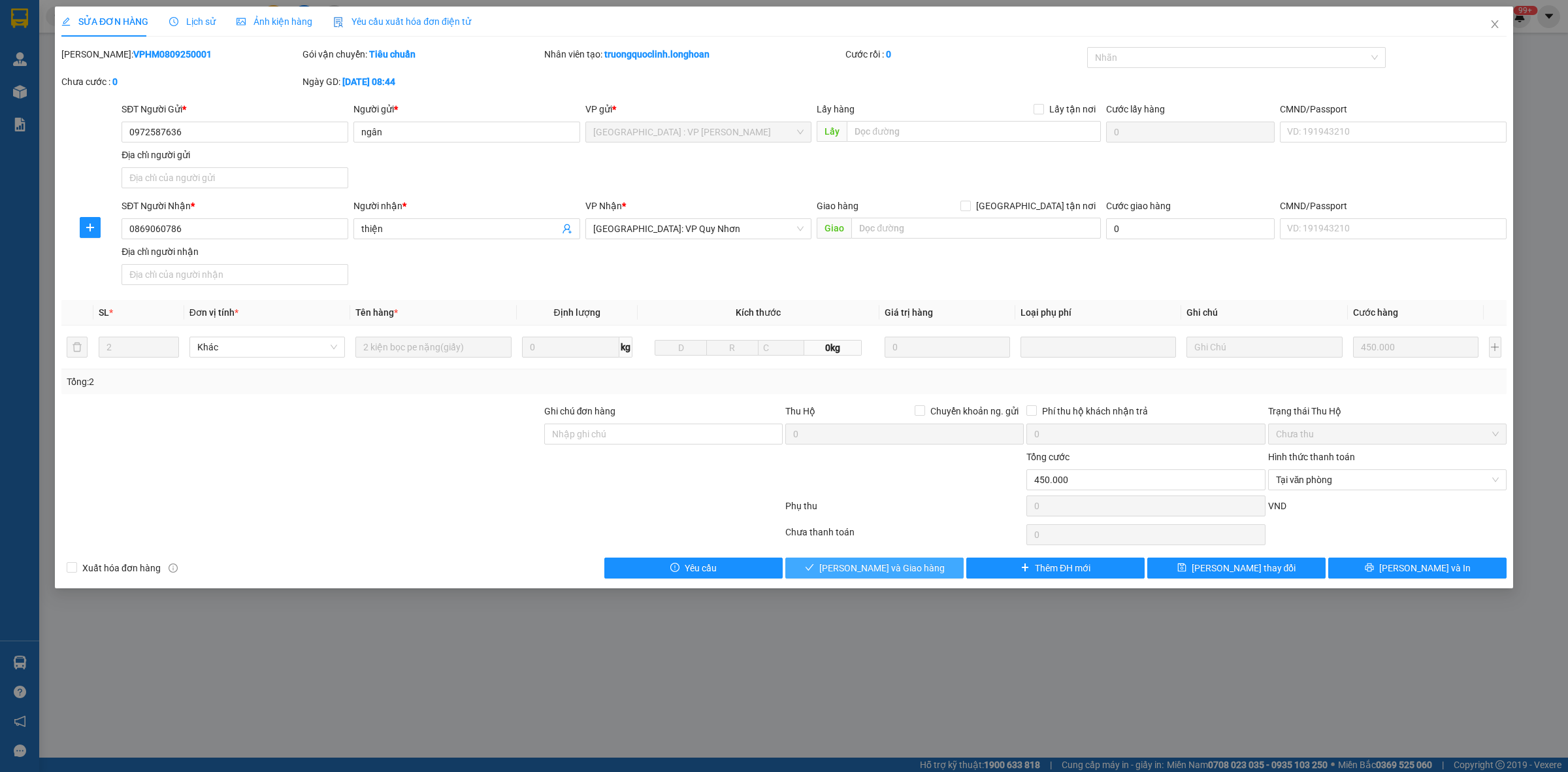
click at [815, 563] on button "[PERSON_NAME] và Giao hàng" at bounding box center [874, 568] width 178 height 21
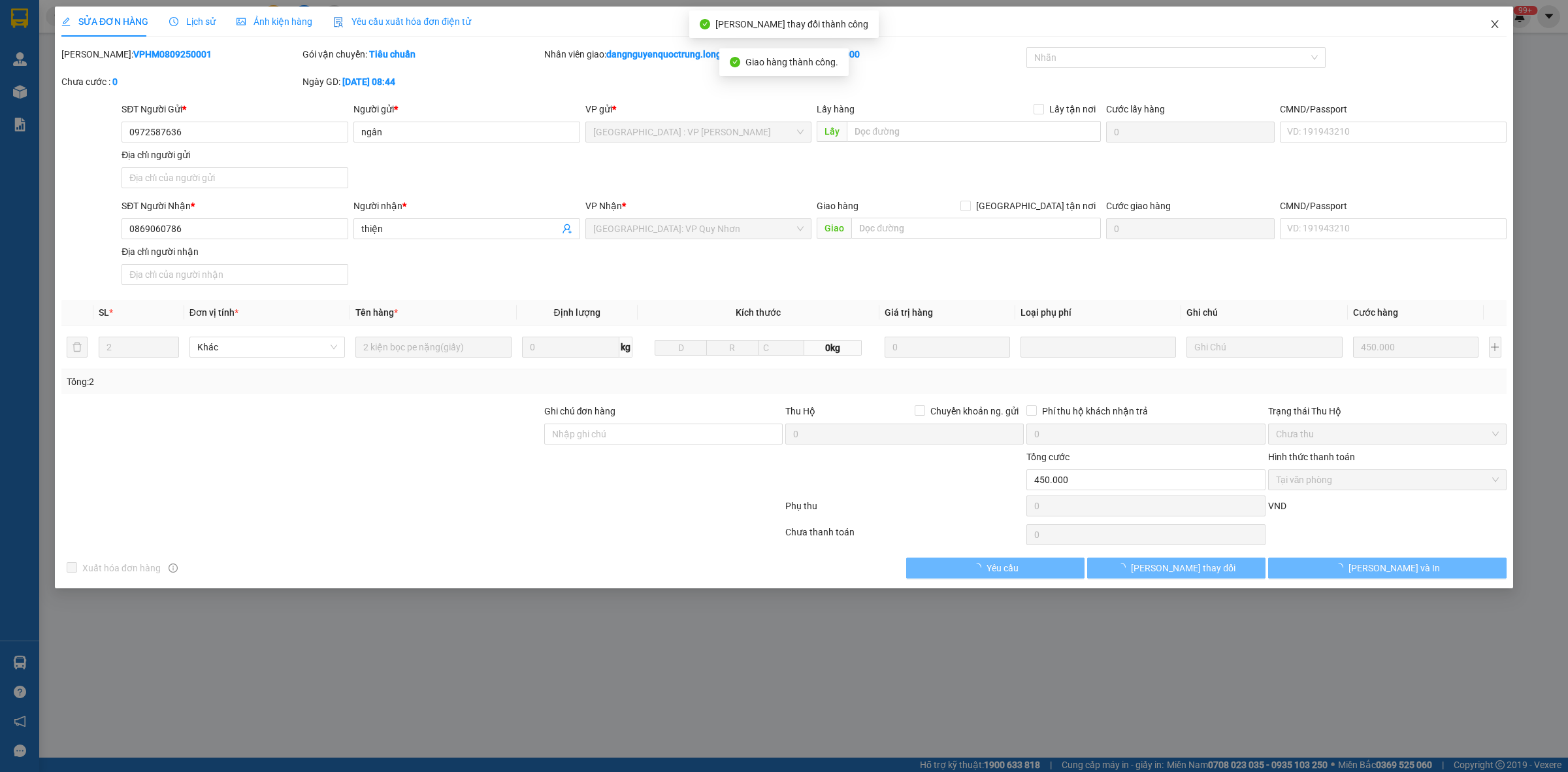
click at [1495, 21] on icon "close" at bounding box center [1494, 24] width 10 height 10
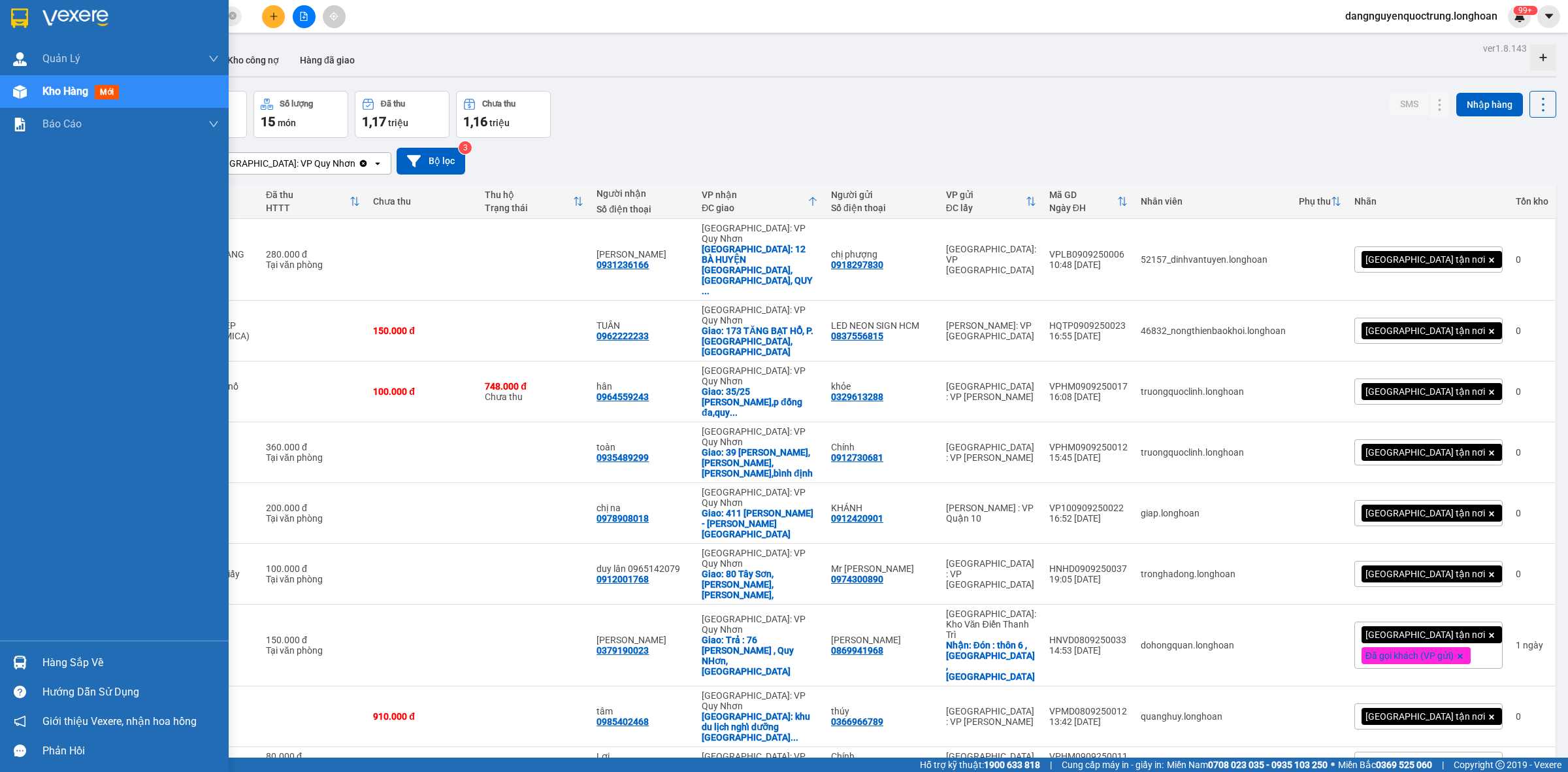
click at [10, 661] on div at bounding box center [20, 662] width 23 height 23
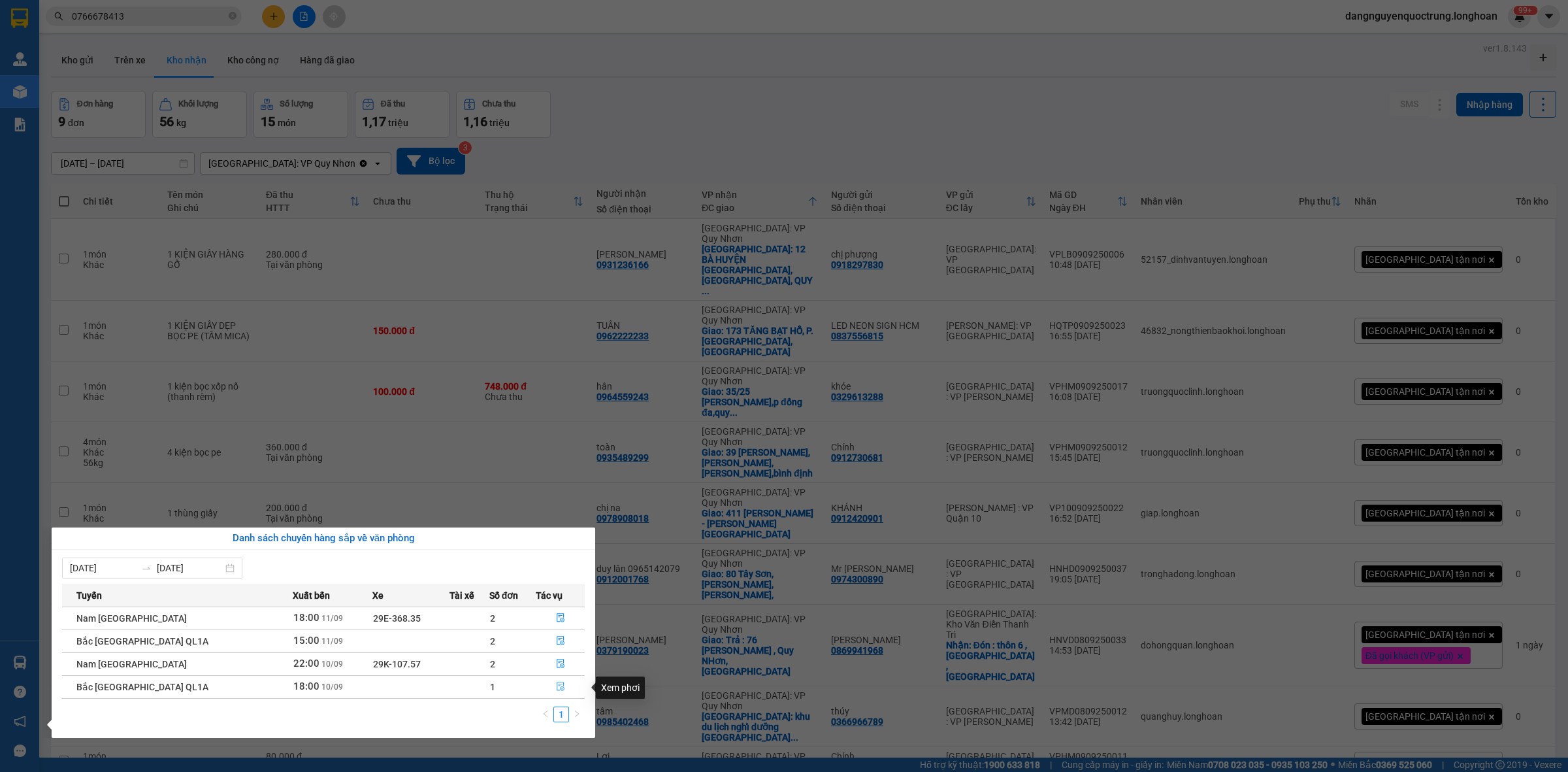
click at [563, 688] on button "button" at bounding box center [560, 687] width 48 height 21
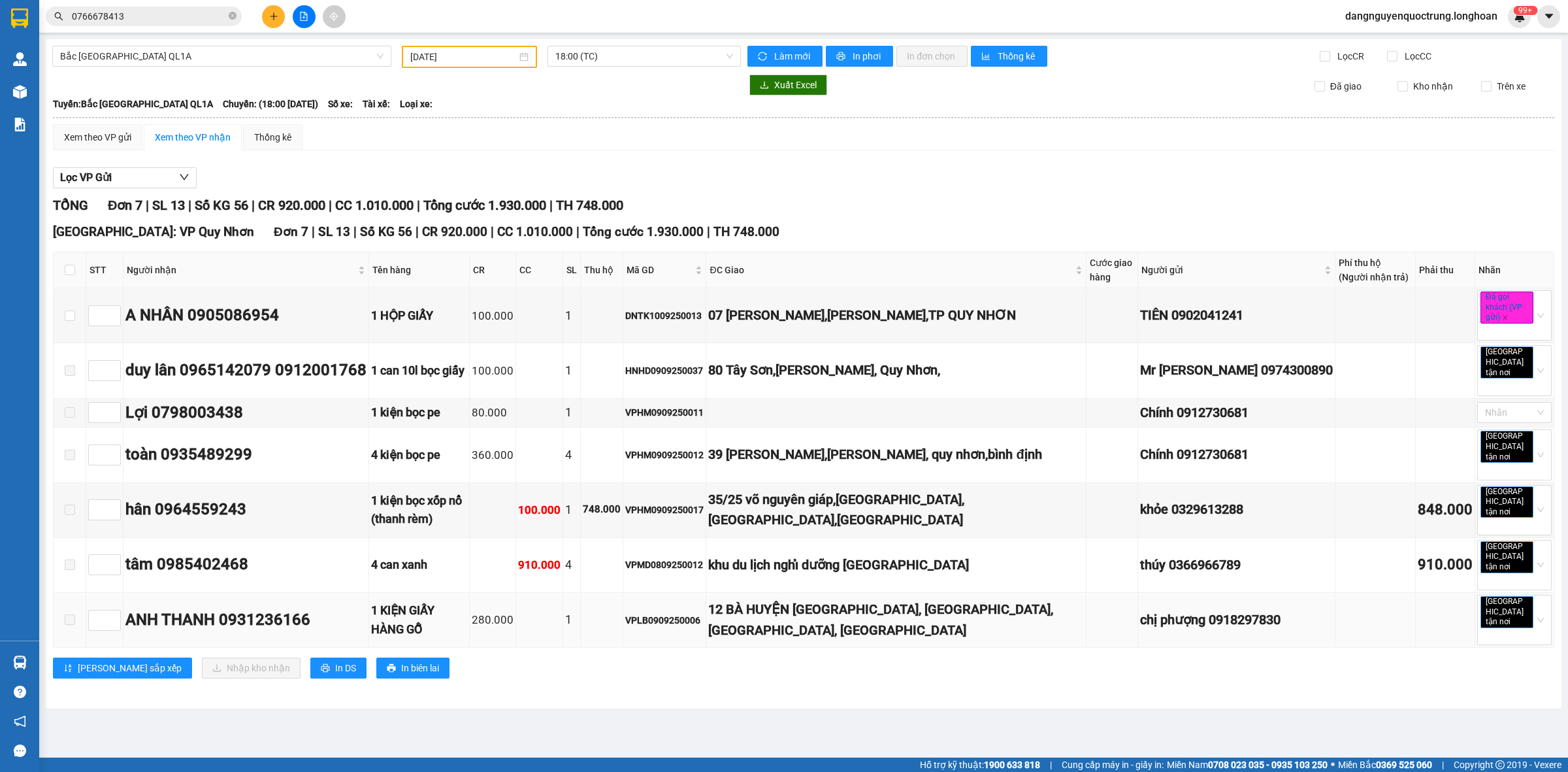
click at [72, 614] on span at bounding box center [70, 619] width 10 height 10
click at [65, 614] on span at bounding box center [70, 619] width 10 height 10
click at [67, 268] on input "checkbox" at bounding box center [70, 269] width 10 height 10
checkbox input "true"
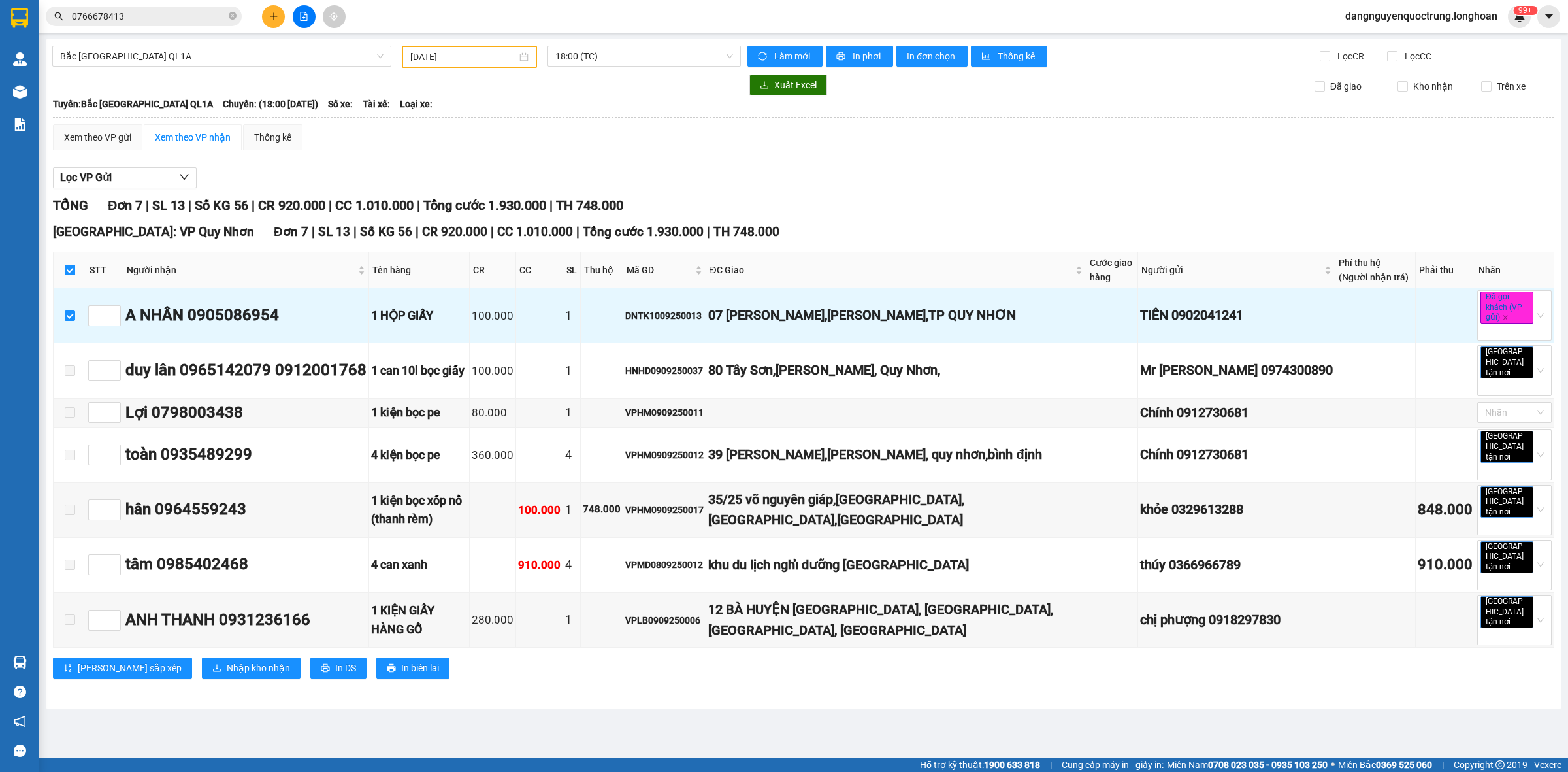
click at [67, 268] on input "checkbox" at bounding box center [70, 269] width 10 height 10
checkbox input "false"
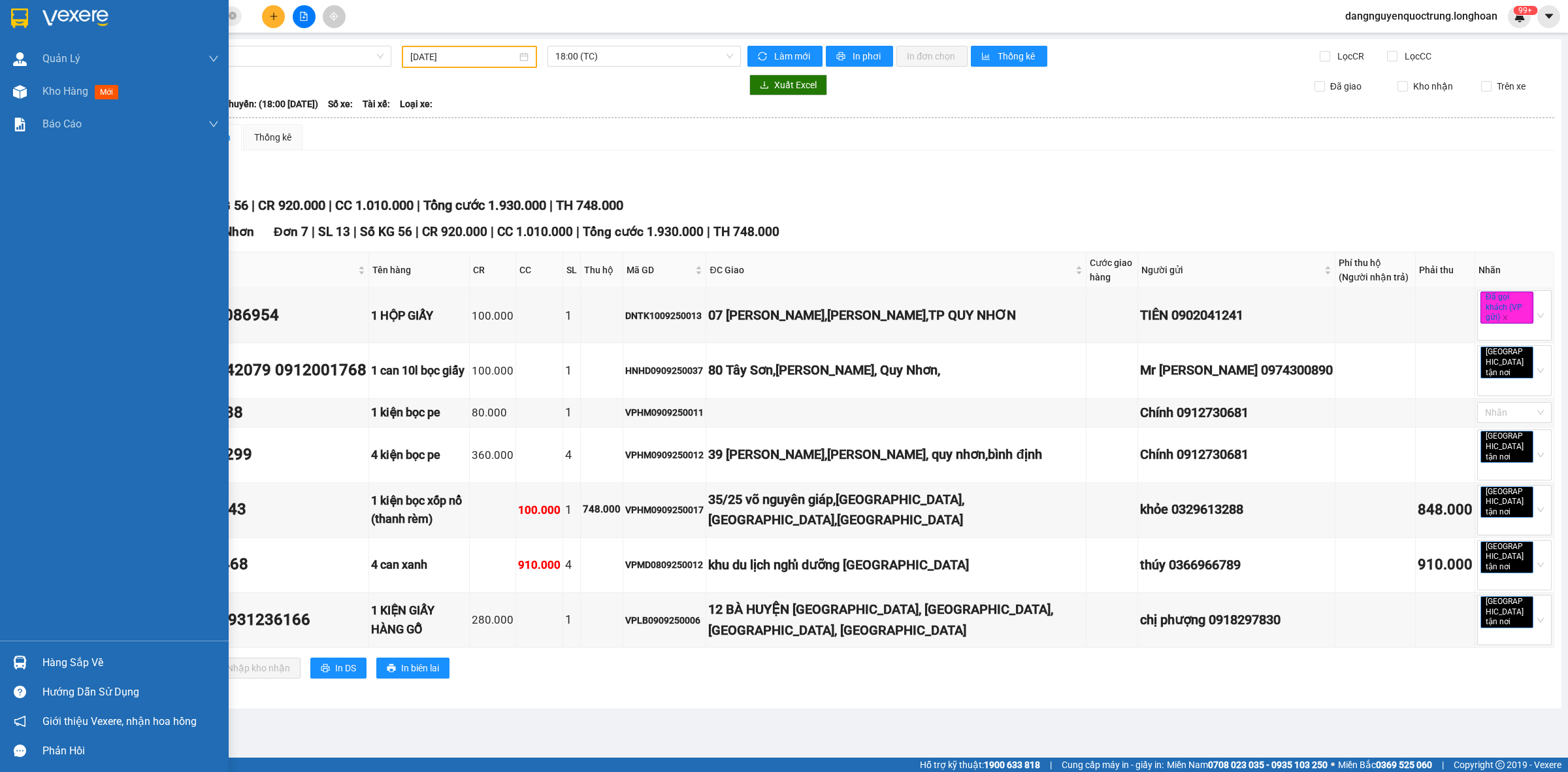
click at [6, 24] on div at bounding box center [114, 21] width 229 height 43
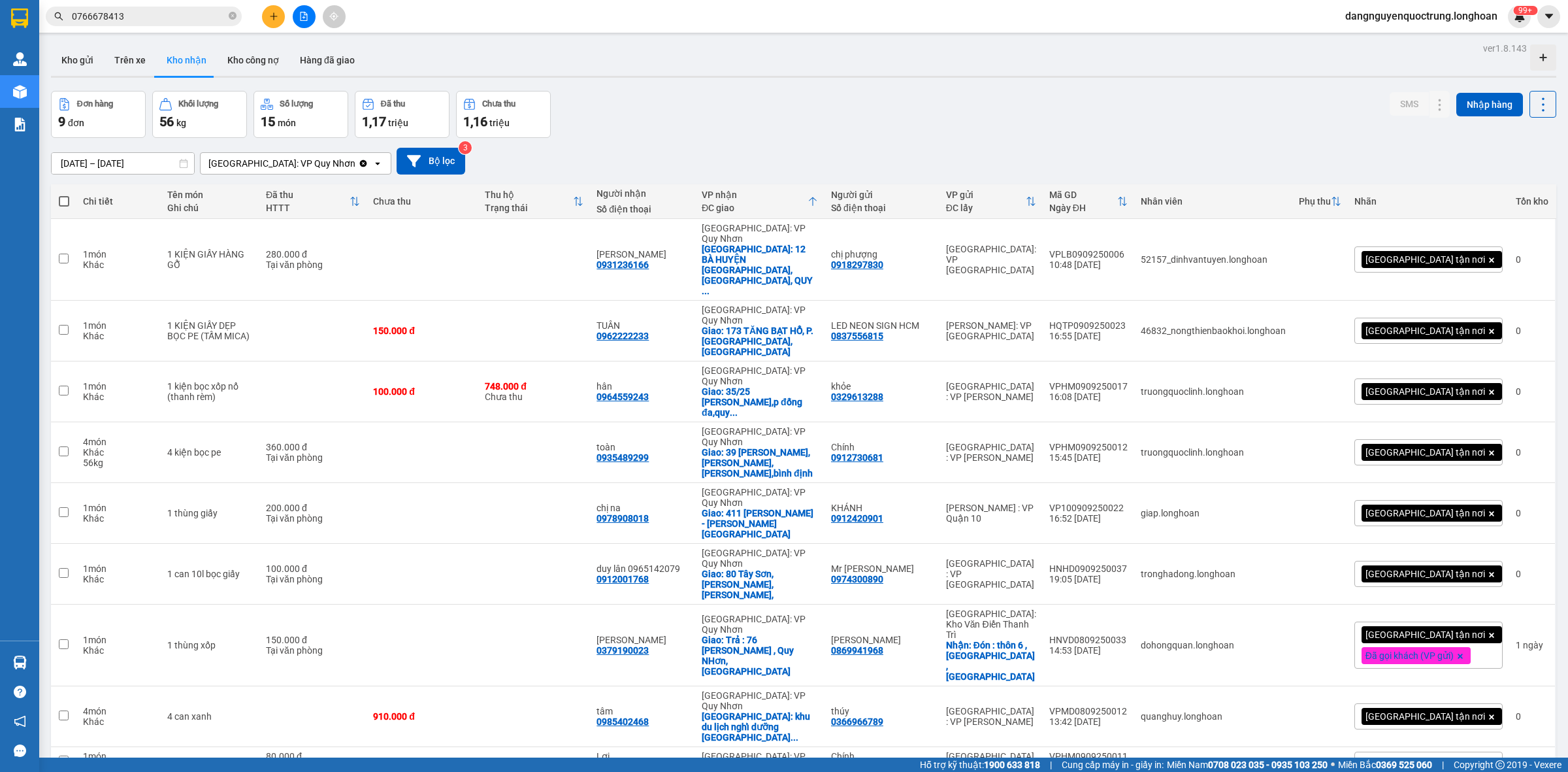
click at [817, 203] on icon at bounding box center [812, 201] width 8 height 9
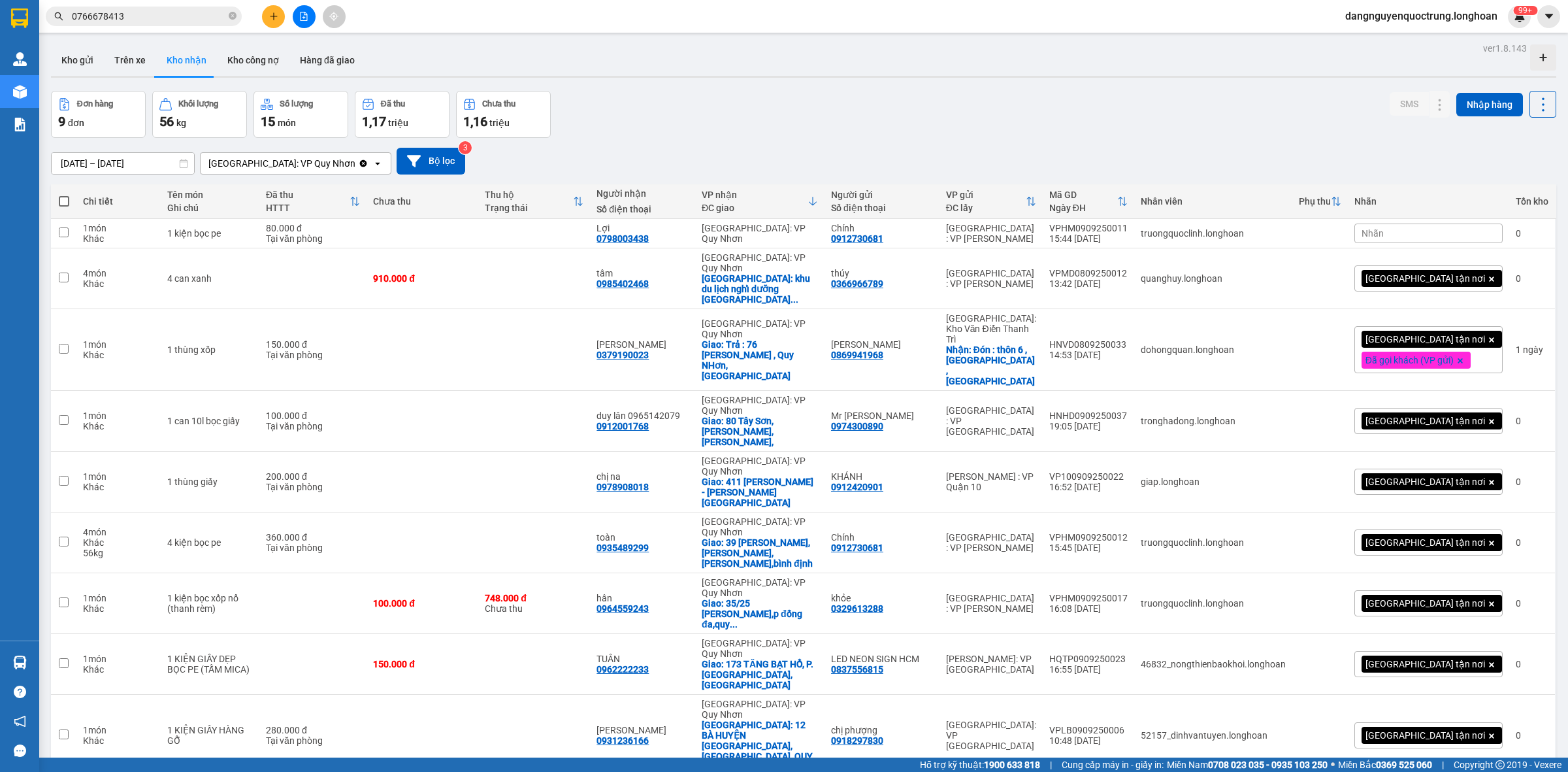
click at [1501, 599] on span "100 / trang" at bounding box center [1493, 597] width 47 height 13
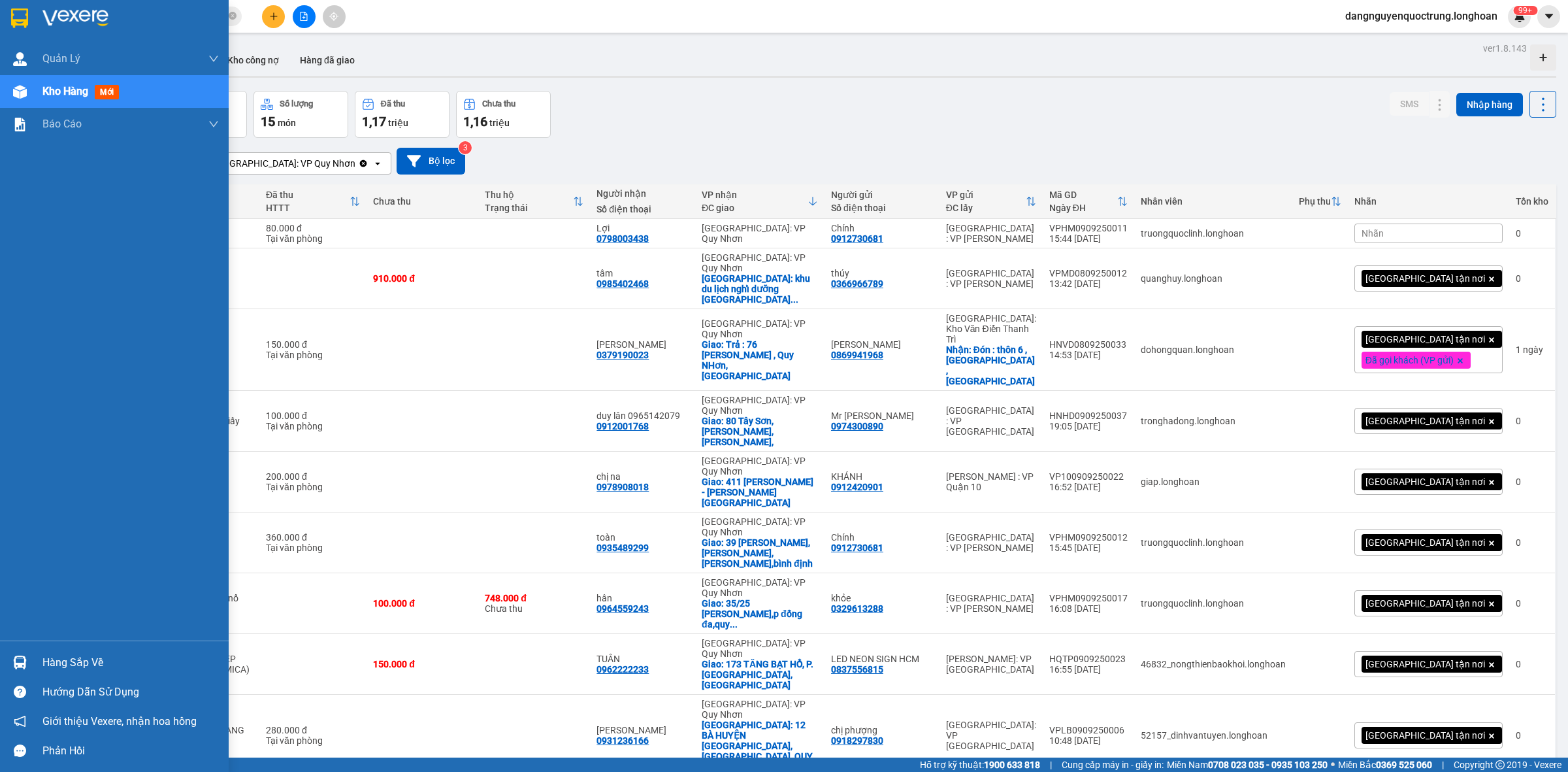
click at [17, 657] on img at bounding box center [20, 662] width 14 height 14
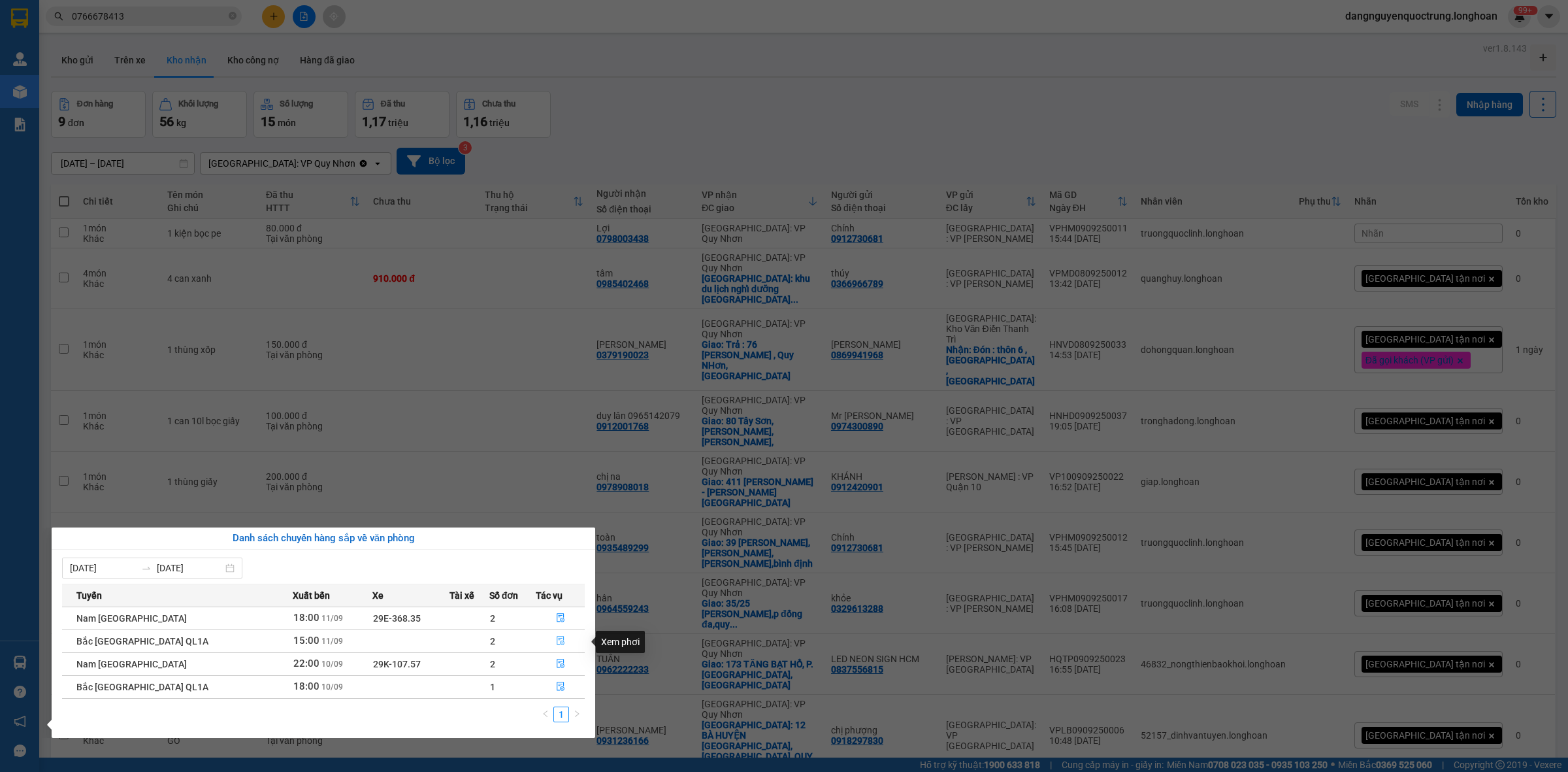
click at [556, 639] on icon "file-done" at bounding box center [560, 640] width 9 height 9
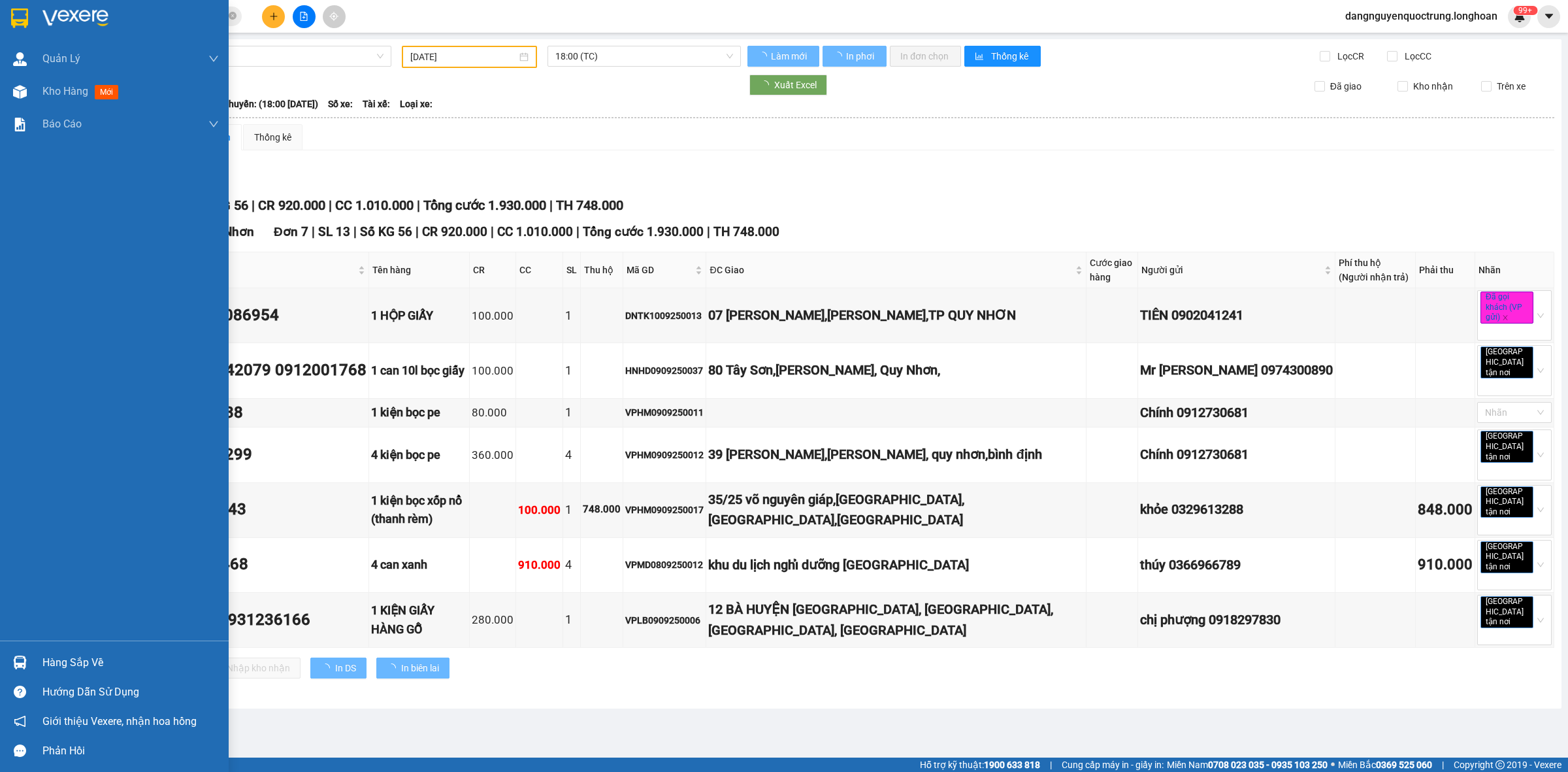
type input "[DATE]"
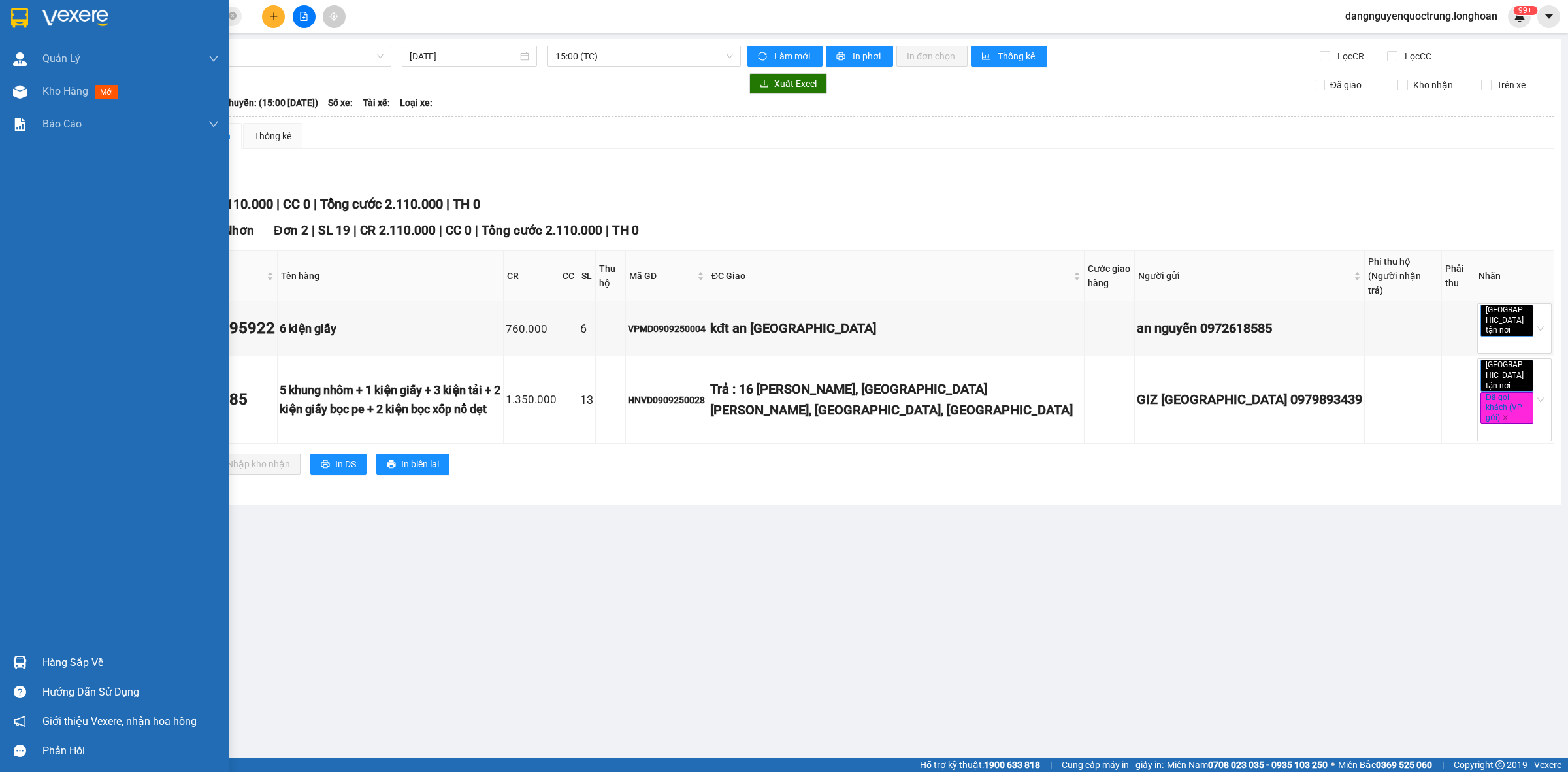
click at [22, 649] on div "Hàng sắp về" at bounding box center [114, 662] width 229 height 29
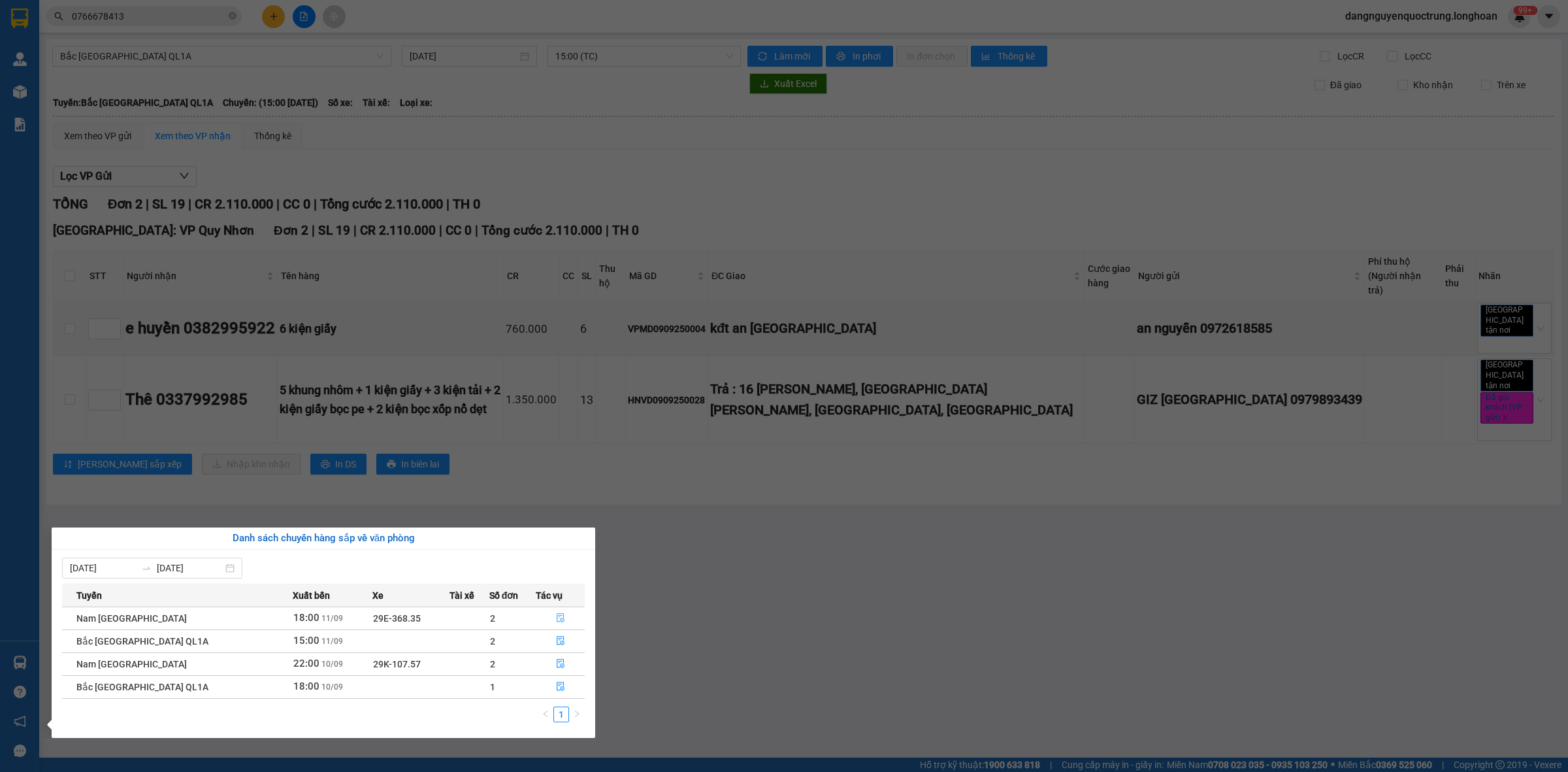
click at [559, 616] on icon "file-done" at bounding box center [560, 617] width 9 height 9
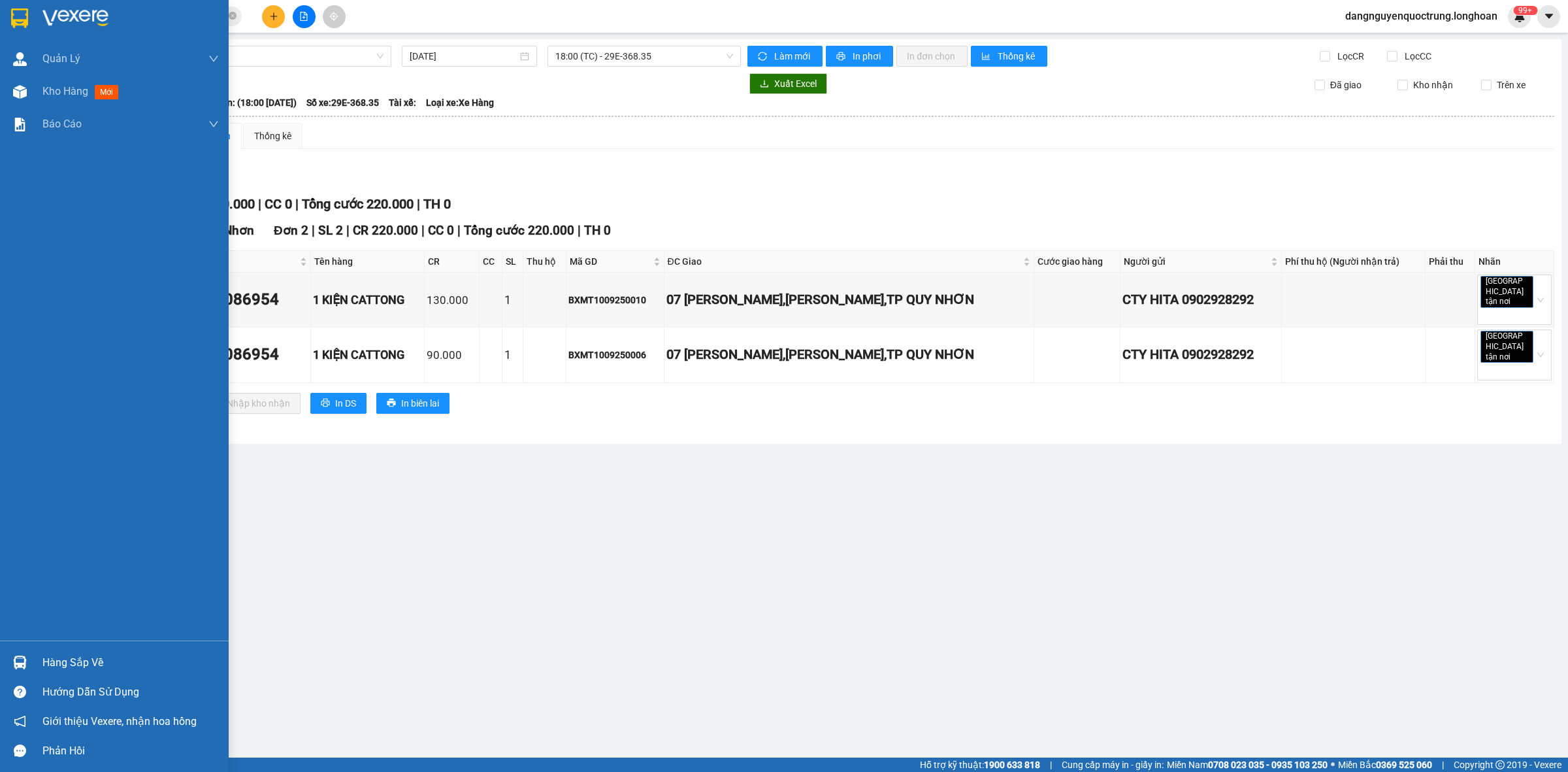
click at [21, 27] on img at bounding box center [20, 18] width 17 height 20
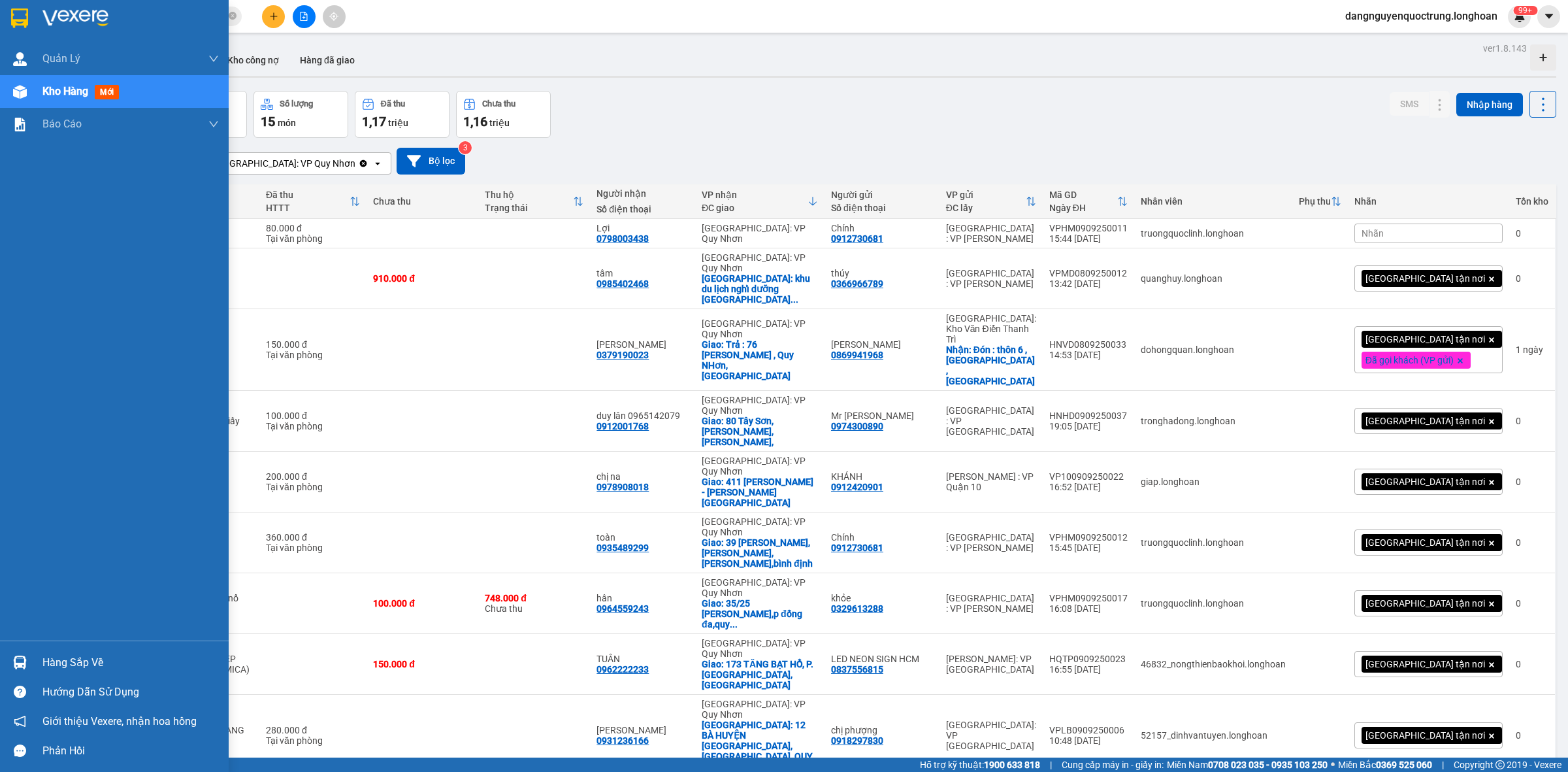
click at [17, 662] on img at bounding box center [20, 662] width 14 height 14
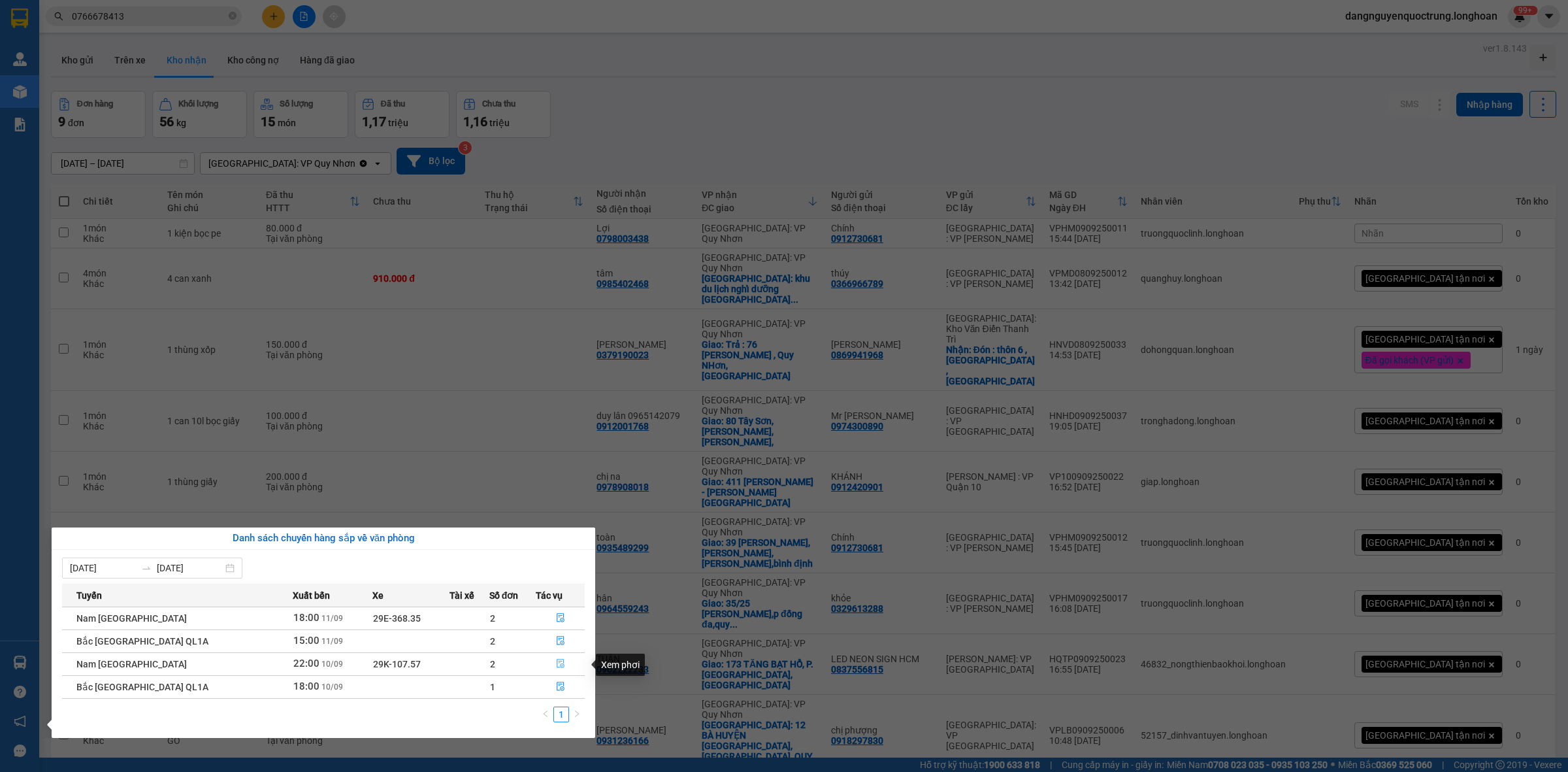
click at [556, 668] on icon "file-done" at bounding box center [560, 663] width 9 height 9
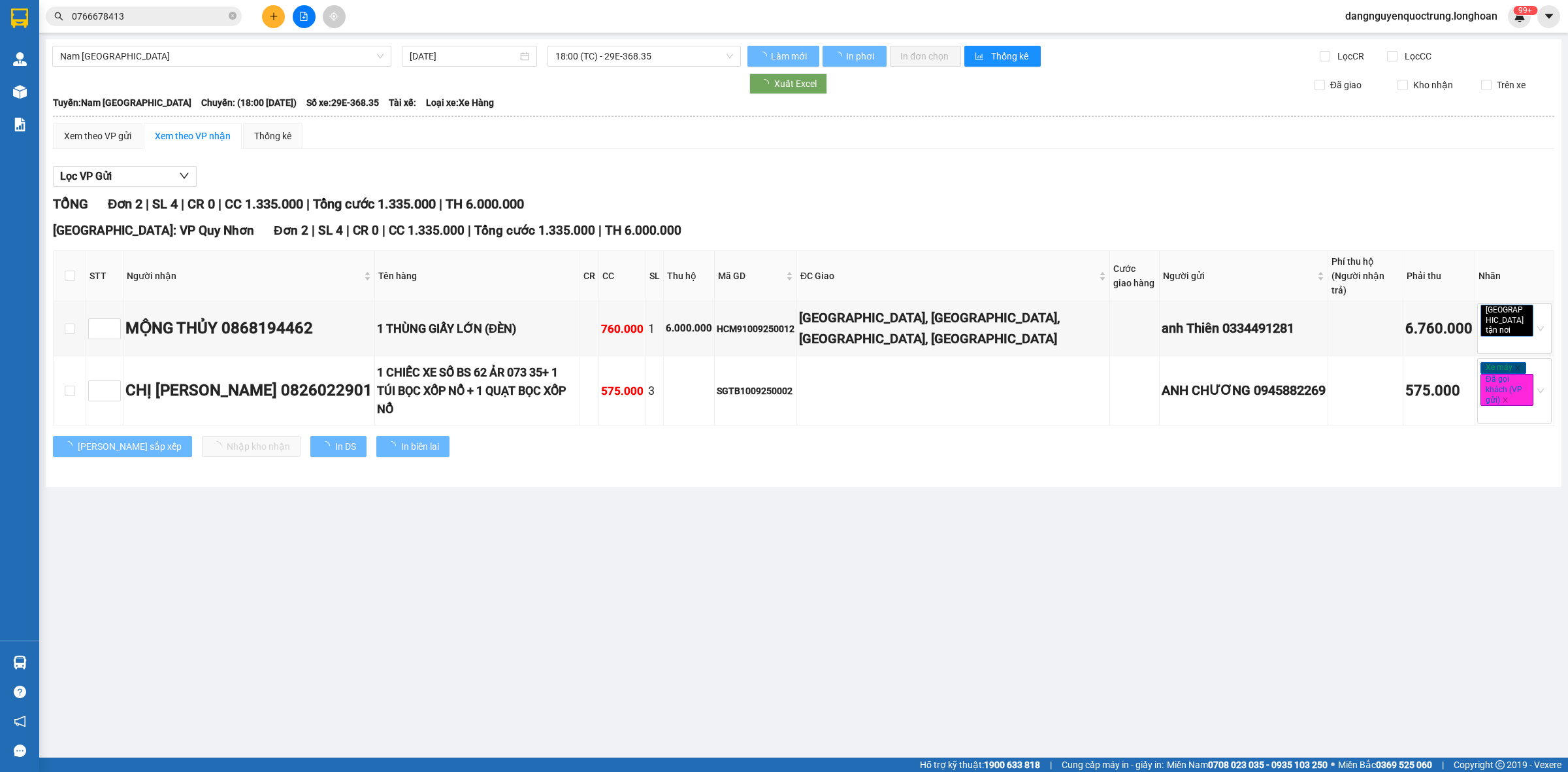
type input "[DATE]"
